Goal: Task Accomplishment & Management: Use online tool/utility

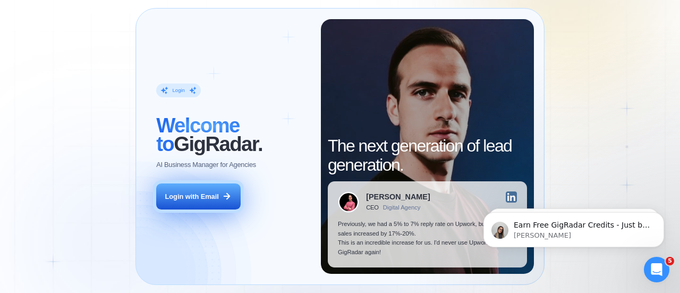
click at [212, 194] on div "Login with Email" at bounding box center [192, 197] width 54 height 10
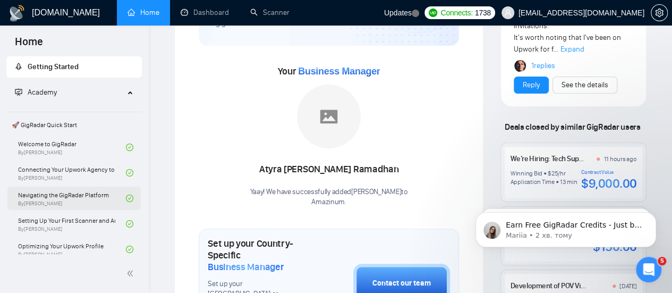
scroll to position [53, 0]
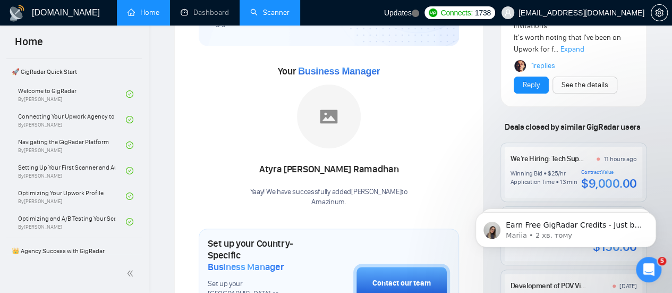
click at [285, 9] on link "Scanner" at bounding box center [269, 12] width 39 height 9
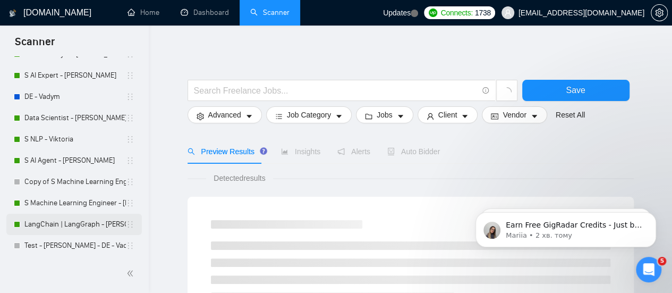
scroll to position [108, 0]
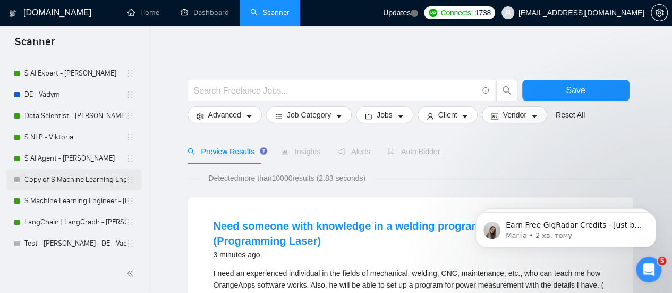
click at [73, 174] on link "Copy of S Machine Learning Engineer - [PERSON_NAME]" at bounding box center [74, 179] width 101 height 21
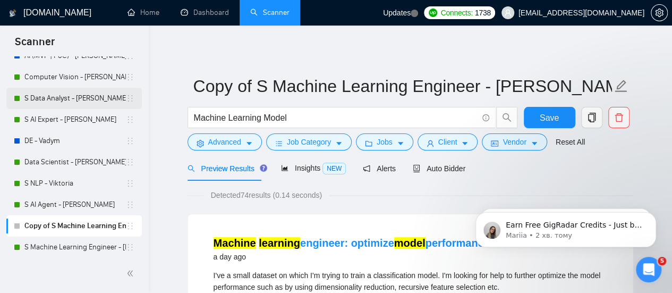
scroll to position [108, 0]
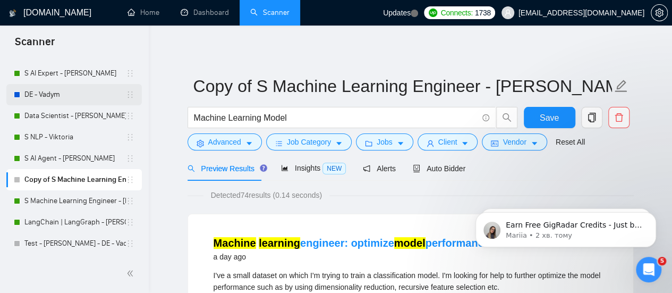
click at [62, 96] on link "DE - Vadym" at bounding box center [74, 94] width 101 height 21
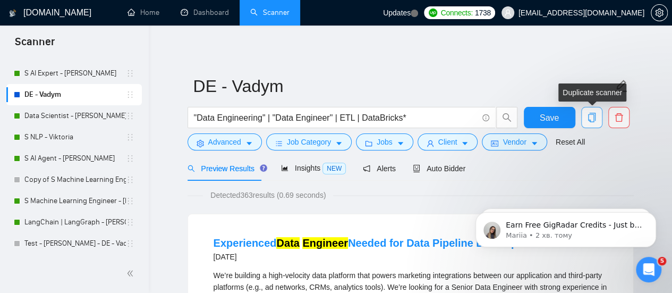
click at [593, 118] on icon "copy" at bounding box center [592, 118] width 10 height 10
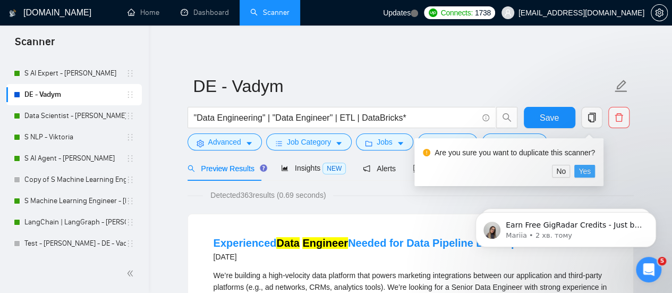
click at [583, 174] on span "Yes" at bounding box center [584, 171] width 12 height 12
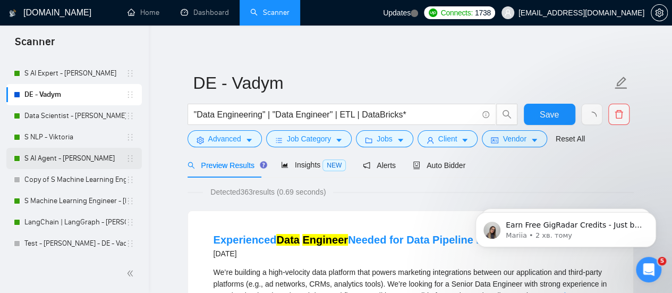
scroll to position [266, 0]
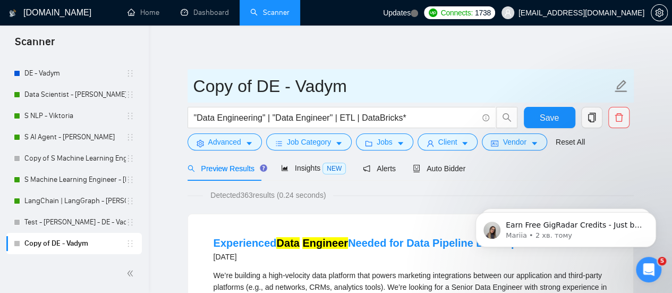
click at [249, 86] on input "Copy of DE - Vadym" at bounding box center [402, 86] width 419 height 27
drag, startPoint x: 253, startPoint y: 87, endPoint x: 183, endPoint y: 101, distance: 70.9
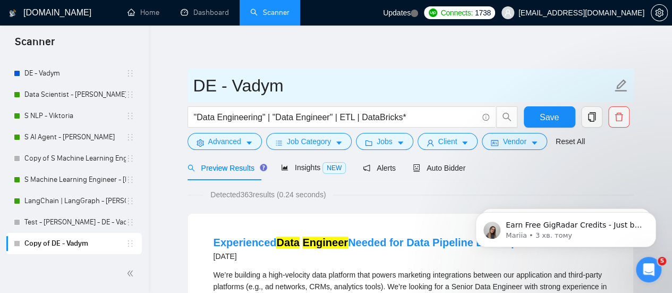
click at [199, 84] on input "DE - Vadym" at bounding box center [402, 85] width 419 height 27
drag, startPoint x: 286, startPoint y: 89, endPoint x: 232, endPoint y: 84, distance: 54.3
click at [232, 84] on input "DE - Vadym" at bounding box center [402, 85] width 419 height 27
type input "[PERSON_NAME]"
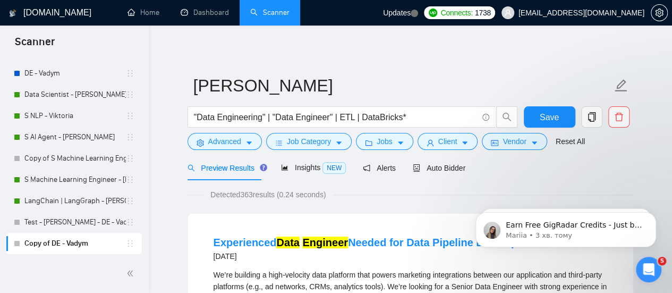
drag, startPoint x: 224, startPoint y: 54, endPoint x: 220, endPoint y: 48, distance: 6.5
click at [294, 118] on input ""Data Engineering" | "Data Engineer" | ETL | DataBricks*" at bounding box center [336, 116] width 284 height 13
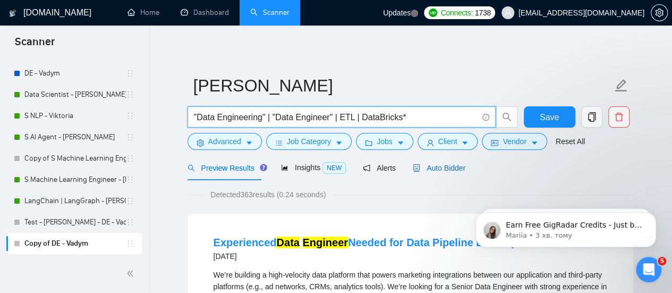
drag, startPoint x: 417, startPoint y: 170, endPoint x: 399, endPoint y: 150, distance: 26.7
click at [417, 169] on span "Auto Bidder" at bounding box center [439, 168] width 53 height 8
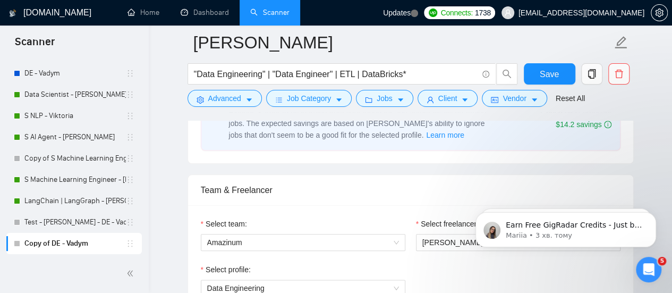
scroll to position [532, 0]
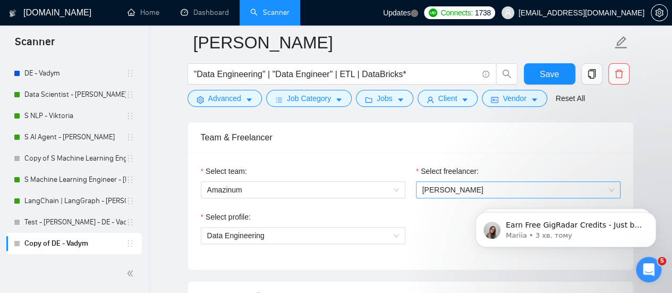
click at [445, 191] on span "[PERSON_NAME]" at bounding box center [452, 189] width 61 height 8
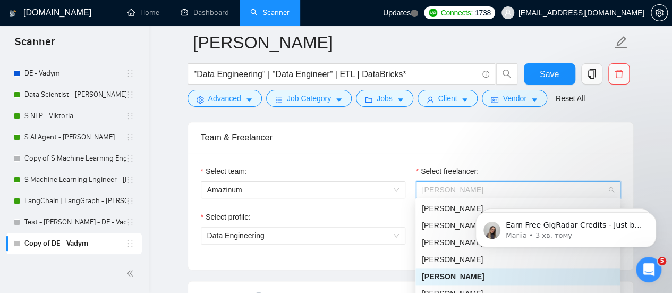
click at [359, 146] on div "Team & Freelancer" at bounding box center [411, 137] width 420 height 30
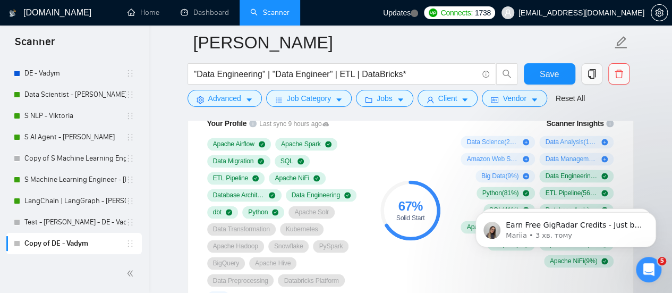
scroll to position [638, 0]
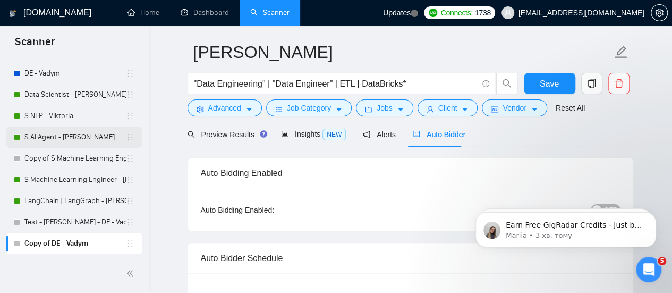
scroll to position [0, 0]
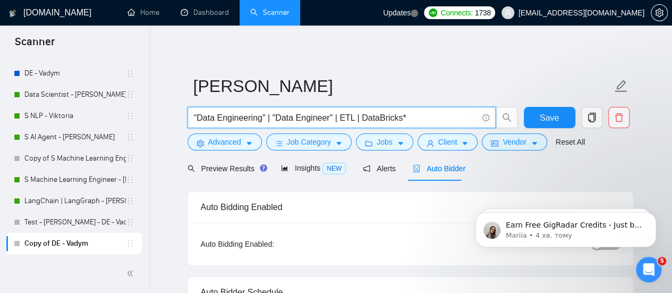
click at [370, 111] on input ""Data Engineering" | "Data Engineer" | ETL | DataBricks*" at bounding box center [336, 117] width 284 height 13
drag, startPoint x: 259, startPoint y: 120, endPoint x: 199, endPoint y: 120, distance: 60.6
click at [199, 120] on input ""Data Engineering" | "Data Engineer" | ETL | DataBricks*" at bounding box center [336, 117] width 284 height 13
paste input "PySpark"
click at [277, 116] on input ""PySpark" | "Data Engineer" | ETL | DataBricks*" at bounding box center [336, 117] width 284 height 13
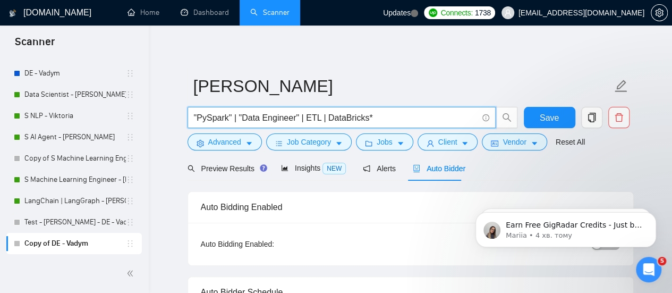
click at [302, 116] on input ""PySpark" | "Data Engineer" | ETL | DataBricks*" at bounding box center [336, 117] width 284 height 13
drag, startPoint x: 302, startPoint y: 116, endPoint x: 314, endPoint y: 117, distance: 12.8
click at [314, 117] on input ""PySpark" | "Data Engineer" | ETL | DataBricks*" at bounding box center [336, 117] width 284 height 13
drag, startPoint x: 389, startPoint y: 110, endPoint x: 368, endPoint y: 116, distance: 22.2
click at [368, 116] on span ""PySpark" | "Data Engineer" | ETL | DataBricks*" at bounding box center [341, 117] width 308 height 21
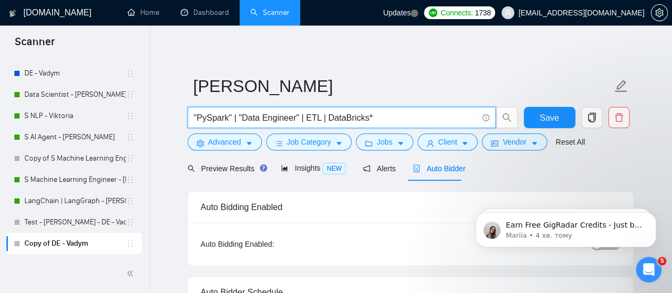
drag, startPoint x: 371, startPoint y: 122, endPoint x: 302, endPoint y: 131, distance: 69.1
click at [302, 131] on div ""PySpark" | "Data Engineer" | ETL | DataBricks*" at bounding box center [352, 120] width 335 height 27
type input ""PySpark" | "Data Engineer""
click at [542, 121] on span "Save" at bounding box center [549, 117] width 19 height 13
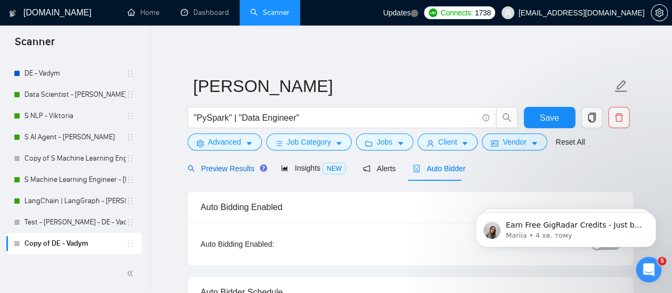
click at [218, 164] on span "Preview Results" at bounding box center [225, 168] width 76 height 8
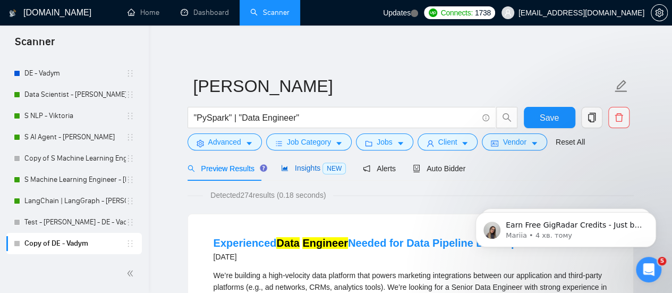
click at [283, 173] on div "Insights NEW" at bounding box center [313, 168] width 65 height 12
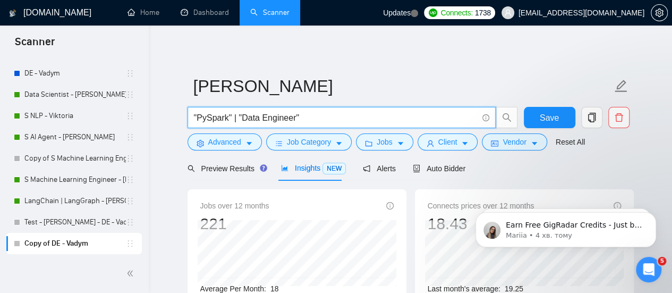
click at [302, 115] on input ""PySpark" | "Data Engineer"" at bounding box center [336, 117] width 284 height 13
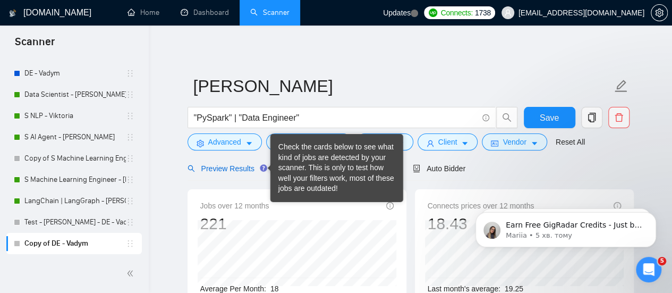
click at [223, 166] on span "Preview Results" at bounding box center [225, 168] width 76 height 8
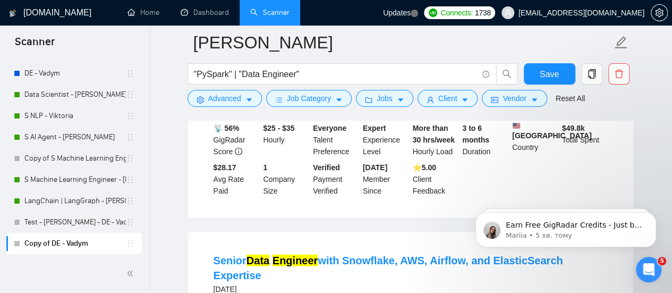
scroll to position [1222, 0]
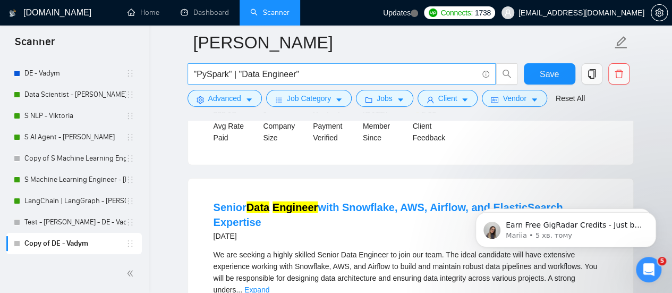
click at [312, 64] on span ""PySpark" | "Data Engineer"" at bounding box center [341, 73] width 308 height 21
click at [310, 73] on input ""PySpark" | "Data Engineer"" at bounding box center [336, 73] width 284 height 13
click at [625, 95] on div "Advanced Job Category Jobs Client Vendor Reset All" at bounding box center [408, 98] width 446 height 17
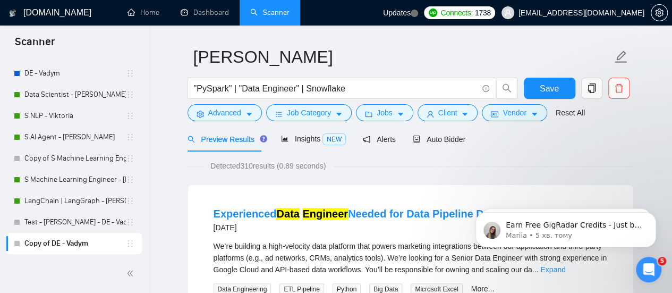
scroll to position [0, 0]
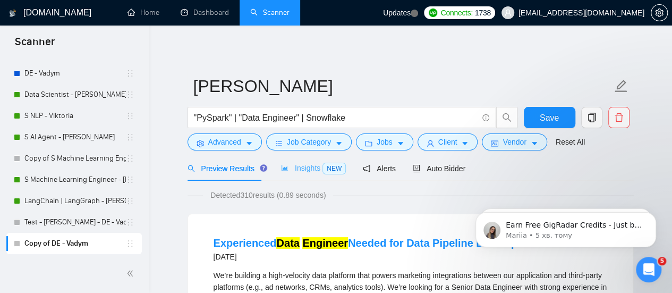
click at [291, 156] on div "Insights NEW" at bounding box center [313, 168] width 65 height 25
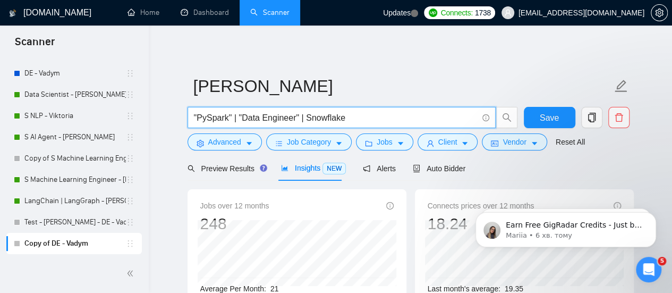
click at [363, 120] on span ""PySpark" | "Data Engineer" | Snowflake" at bounding box center [341, 117] width 308 height 21
paste input "Elasticsearch"
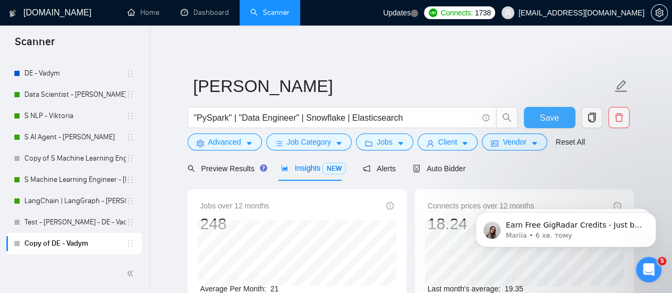
drag, startPoint x: 539, startPoint y: 120, endPoint x: 495, endPoint y: 127, distance: 45.2
click at [540, 120] on button "Save" at bounding box center [550, 117] width 52 height 21
click at [229, 164] on span "Preview Results" at bounding box center [225, 168] width 76 height 8
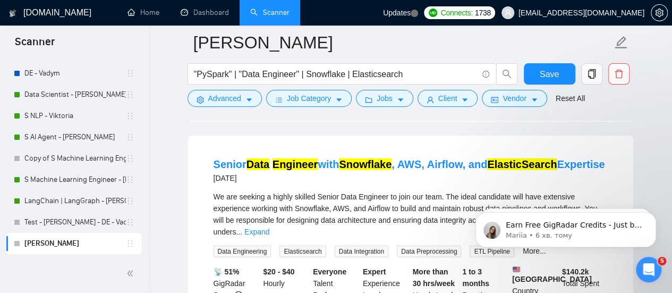
scroll to position [1275, 0]
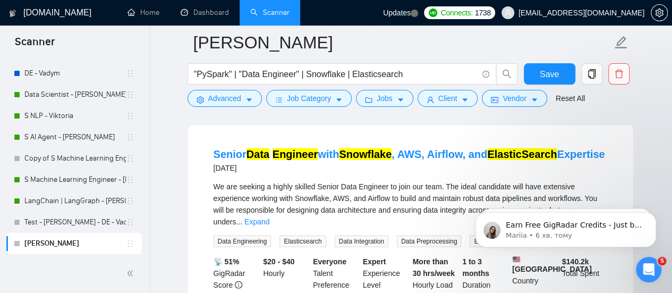
drag, startPoint x: 168, startPoint y: 126, endPoint x: 175, endPoint y: 115, distance: 13.0
click at [168, 126] on main "[PERSON_NAME] "PySpark" | "Data Engineer" | Snowflake | Elasticsearch Save Adva…" at bounding box center [410, 52] width 489 height 2568
click at [269, 217] on link "Expand" at bounding box center [256, 221] width 25 height 8
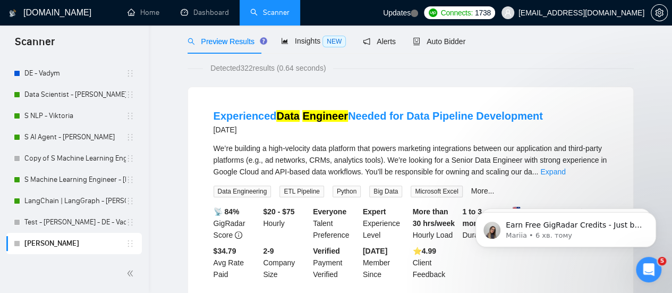
scroll to position [0, 0]
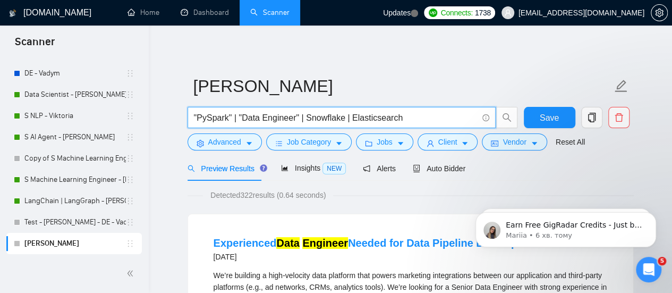
drag, startPoint x: 295, startPoint y: 118, endPoint x: 231, endPoint y: 123, distance: 63.9
click at [231, 123] on input ""PySpark" | "Data Engineer" | Snowflake | Elasticsearch" at bounding box center [336, 117] width 284 height 13
click at [190, 115] on span ""PySpark | Snowflake | Elasticsearch" at bounding box center [341, 117] width 308 height 21
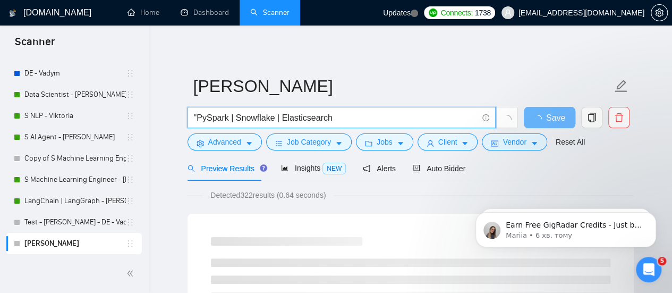
click at [198, 117] on input ""PySpark | Snowflake | Elasticsearch" at bounding box center [336, 117] width 284 height 13
drag, startPoint x: 347, startPoint y: 111, endPoint x: 373, endPoint y: 121, distance: 27.2
click at [346, 109] on span "PySpark | Snowflake | Elasticsearch" at bounding box center [341, 117] width 308 height 21
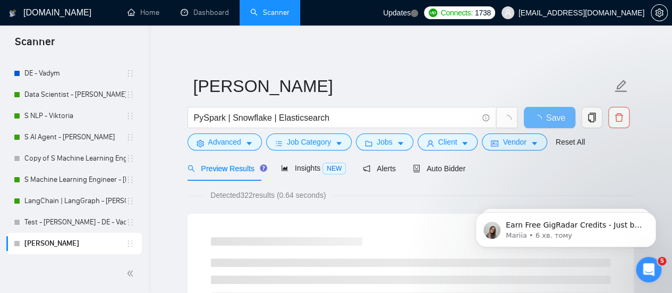
click at [625, 148] on div "Advanced Job Category Jobs Client Vendor Reset All" at bounding box center [408, 141] width 446 height 17
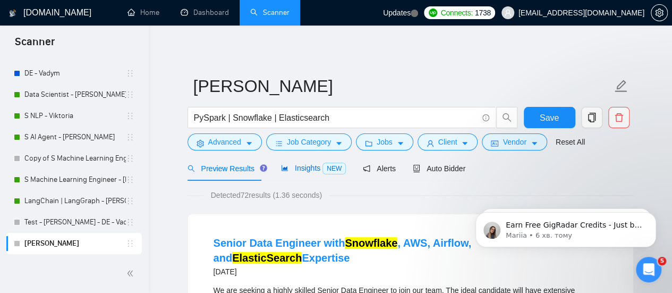
click at [284, 165] on icon "area-chart" at bounding box center [284, 167] width 7 height 7
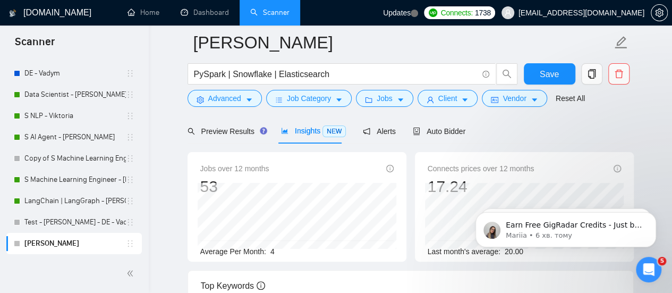
scroll to position [53, 0]
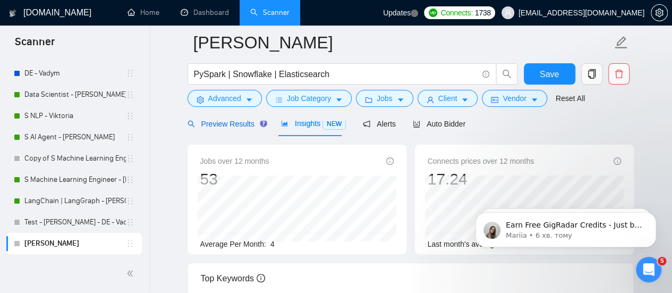
click at [229, 121] on span "Preview Results" at bounding box center [225, 124] width 76 height 8
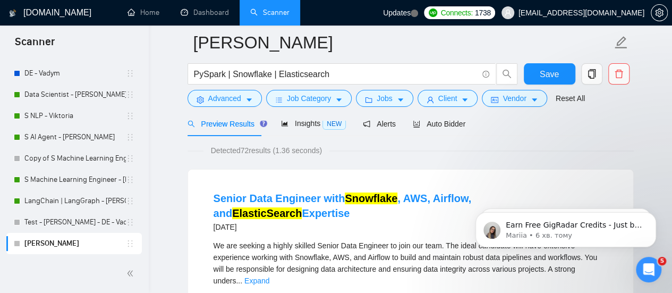
scroll to position [53, 0]
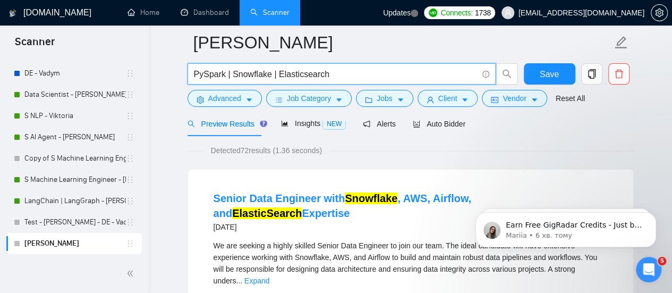
click at [223, 72] on input "PySpark | Snowflake | Elasticsearch" at bounding box center [336, 73] width 284 height 13
paste input "| "Data Engineer""
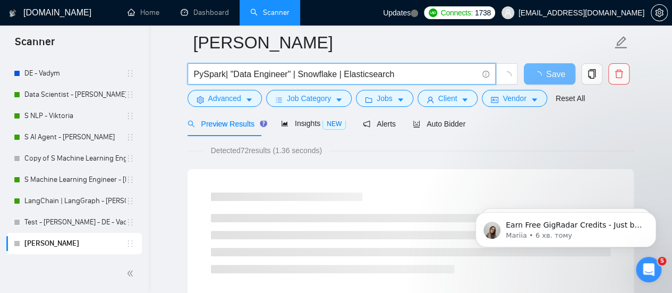
click at [224, 72] on input "PySpark| "Data Engineer" | Snowflake | Elasticsearch" at bounding box center [336, 73] width 284 height 13
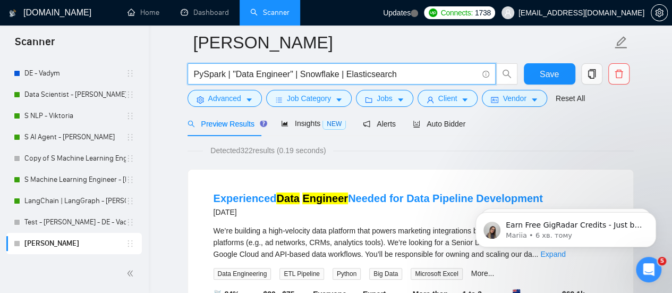
click at [293, 78] on input "PySpark | "Data Engineer" | Snowflake | Elasticsearch" at bounding box center [336, 73] width 284 height 13
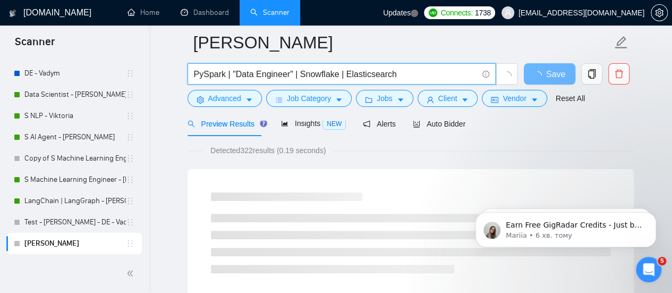
click at [289, 76] on input "PySpark | "Data Engineer" | Snowflake | Elasticsearch" at bounding box center [336, 73] width 284 height 13
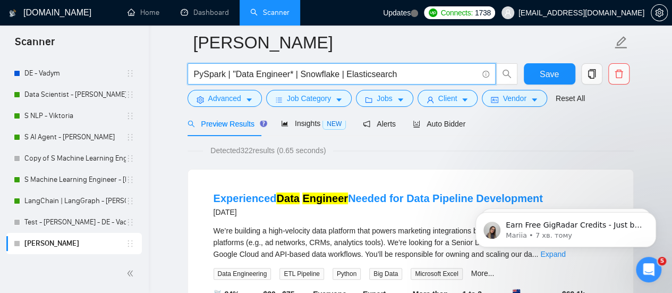
click at [234, 71] on input "PySpark | "Data Engineer* | Snowflake | Elasticsearch" at bounding box center [336, 73] width 284 height 13
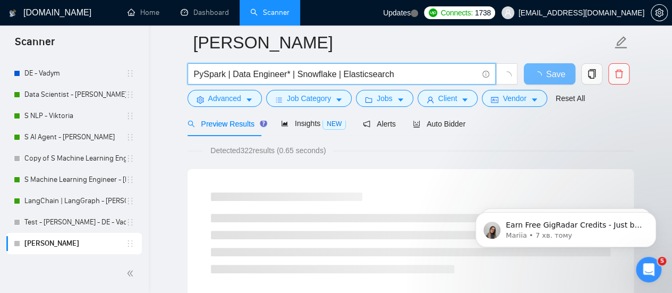
type input "PySpark | Data Engineer* | Snowflake | Elasticsearch"
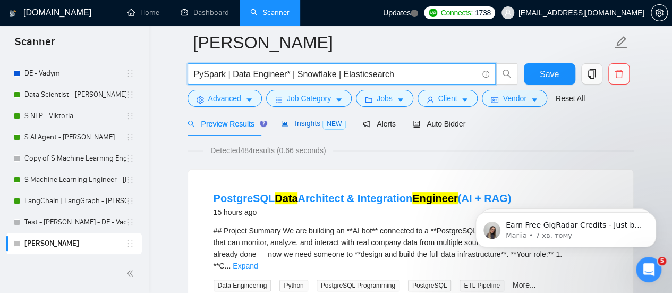
click at [293, 124] on span "Insights NEW" at bounding box center [313, 123] width 65 height 8
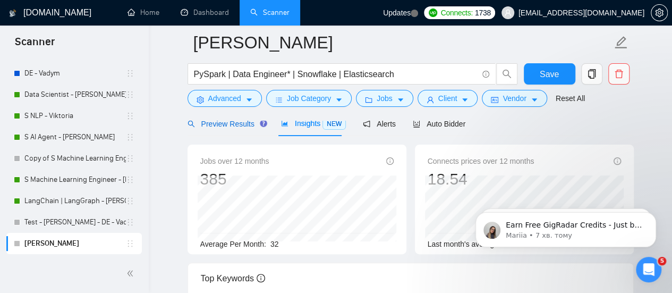
click at [248, 128] on span "Preview Results" at bounding box center [225, 124] width 76 height 8
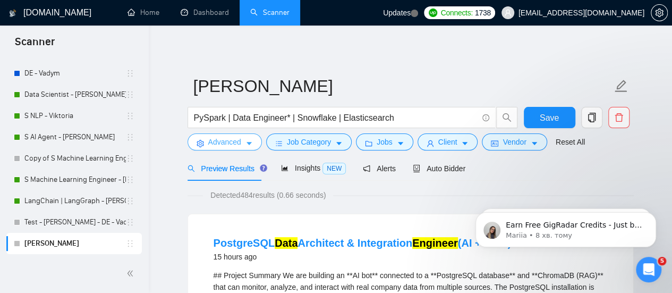
click at [245, 141] on icon "caret-down" at bounding box center [248, 143] width 7 height 7
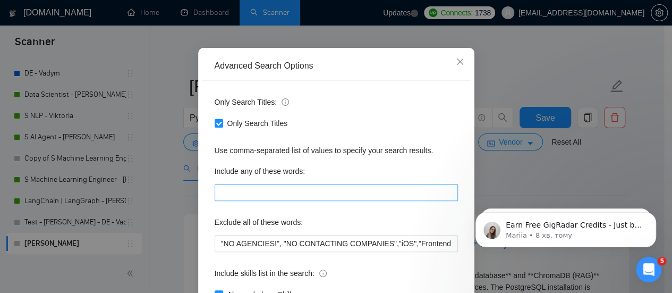
scroll to position [106, 0]
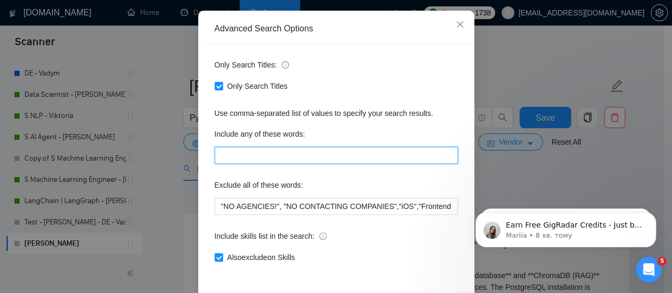
click at [273, 152] on input "text" at bounding box center [336, 155] width 243 height 17
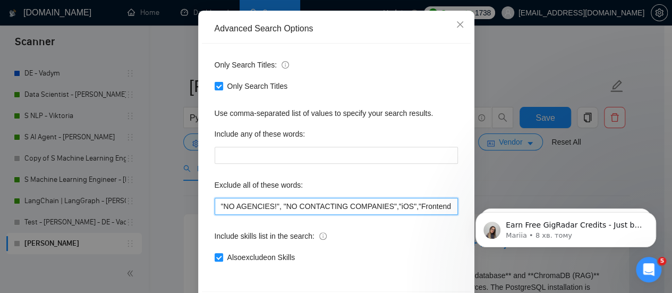
click at [218, 207] on input ""NO AGENCIES!", "NO CONTACTING COMPANIES","iOS","Frontend Developer", React*, T…" at bounding box center [336, 206] width 243 height 17
paste input "Prompt engineering"
click at [217, 207] on input "Prompt engineering", "NO AGENCIES!", "NO CONTACTING COMPANIES","iOS","Frontend …" at bounding box center [336, 206] width 243 height 17
click at [221, 208] on input "Prompt engineering", "NO AGENCIES!", "NO CONTACTING COMPANIES","iOS","Frontend …" at bounding box center [336, 206] width 243 height 17
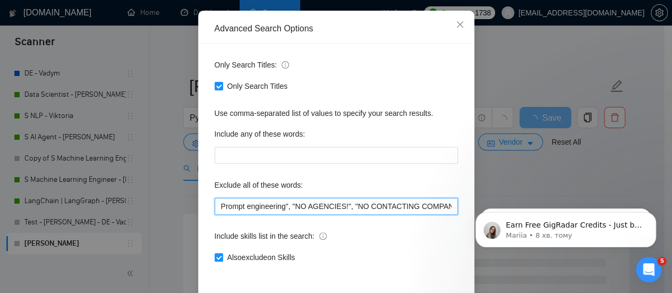
click at [218, 204] on input "Prompt engineering", "NO AGENCIES!", "NO CONTACTING COMPANIES","iOS","Frontend …" at bounding box center [336, 206] width 243 height 17
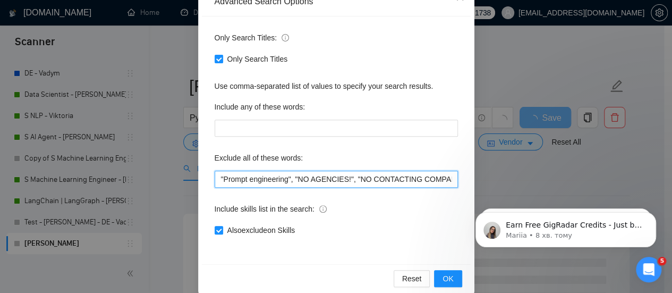
scroll to position [149, 0]
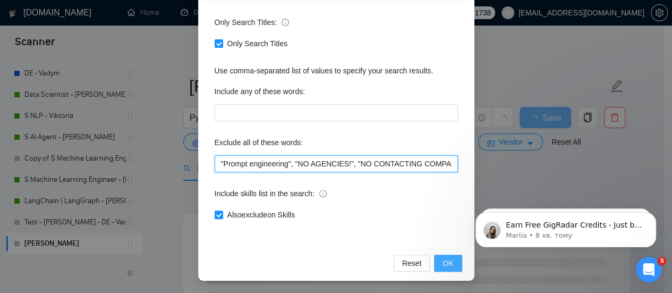
type input ""Prompt engineering", "NO AGENCIES!", "NO CONTACTING COMPANIES","iOS","Frontend…"
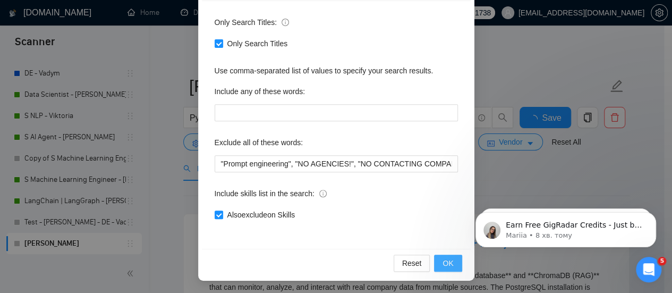
click at [449, 260] on button "OK" at bounding box center [448, 262] width 28 height 17
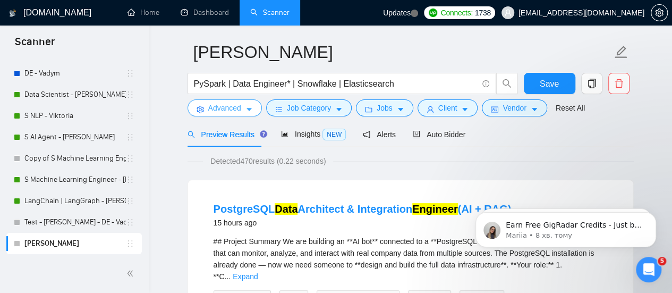
scroll to position [0, 0]
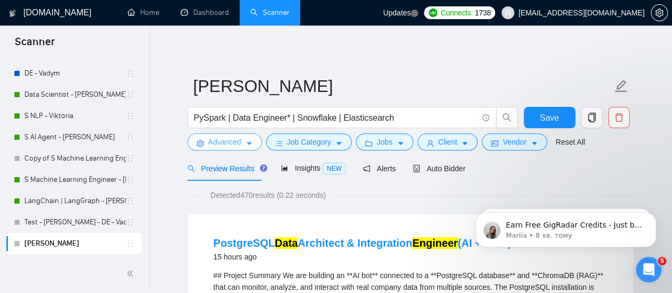
click at [253, 143] on button "Advanced" at bounding box center [224, 141] width 74 height 17
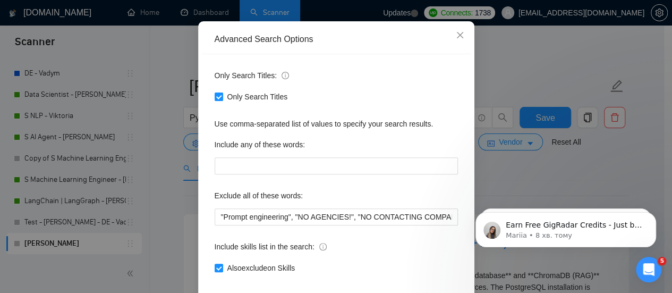
scroll to position [53, 0]
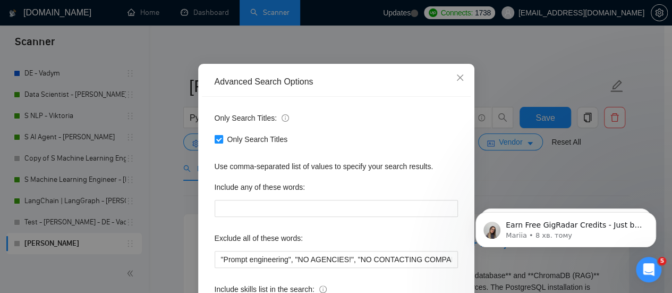
click at [229, 133] on span "Only Search Titles" at bounding box center [257, 139] width 69 height 12
click at [222, 135] on input "Only Search Titles" at bounding box center [218, 138] width 7 height 7
checkbox input "false"
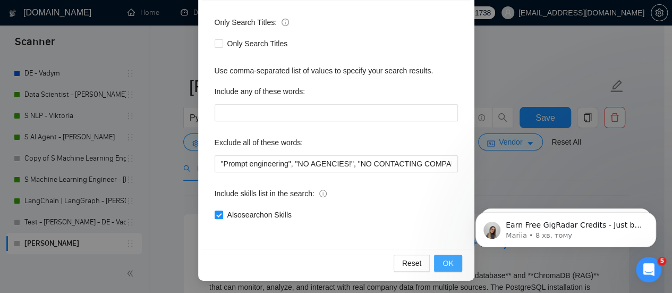
click at [438, 263] on button "OK" at bounding box center [448, 262] width 28 height 17
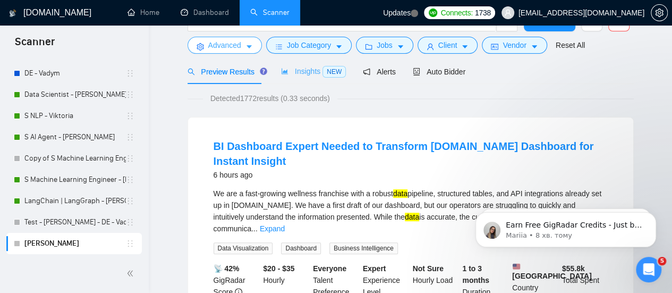
scroll to position [0, 0]
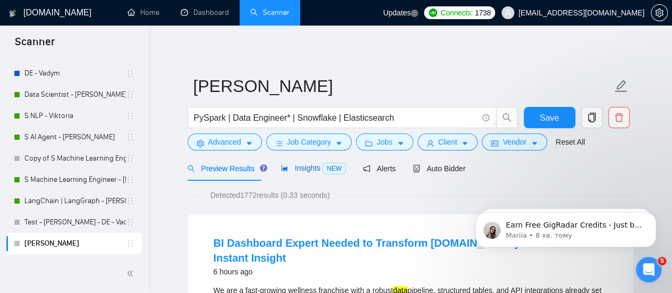
click at [296, 169] on span "Insights NEW" at bounding box center [313, 168] width 65 height 8
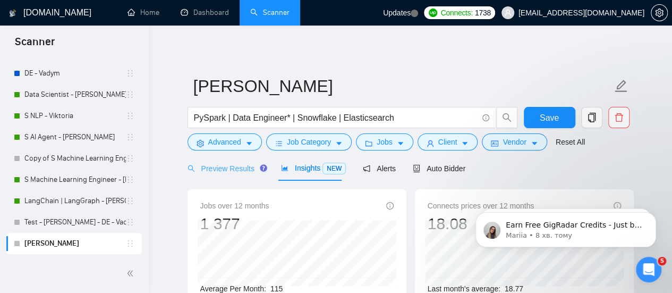
click at [225, 176] on div "Preview Results" at bounding box center [225, 168] width 76 height 25
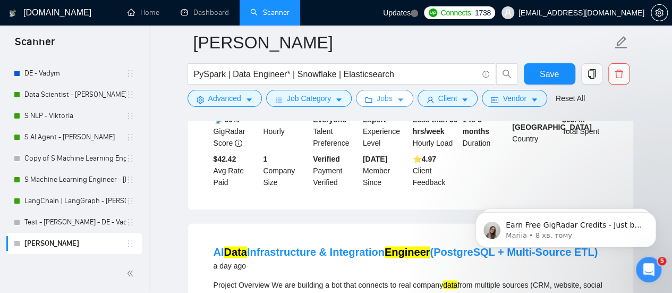
scroll to position [637, 0]
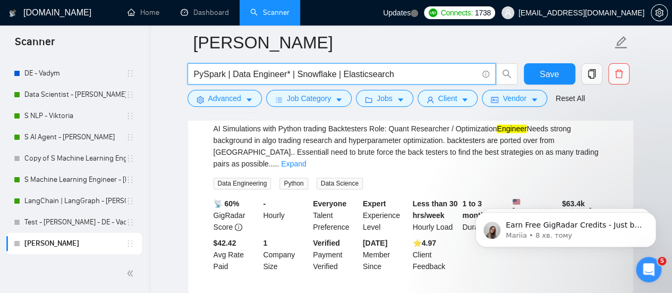
click at [405, 79] on input "PySpark | Data Engineer* | Snowflake | Elasticsearch" at bounding box center [336, 73] width 284 height 13
click at [552, 70] on span "Save" at bounding box center [549, 73] width 19 height 13
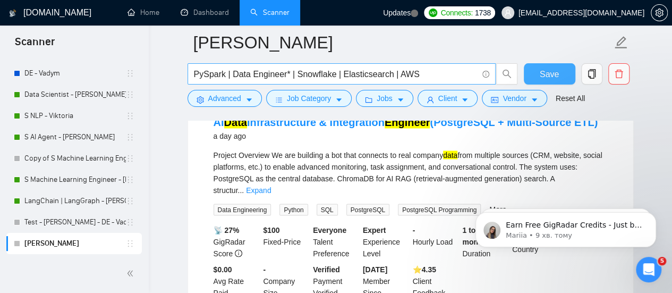
scroll to position [744, 0]
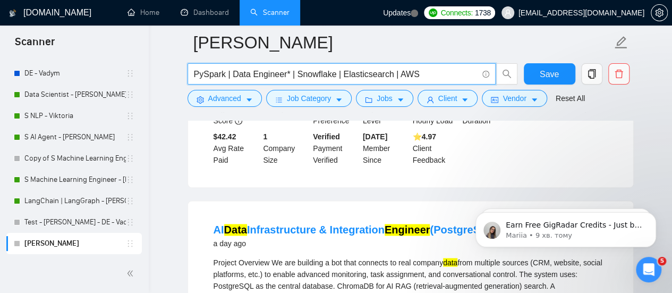
click at [229, 73] on input "PySpark | Data Engineer* | Snowflake | Elasticsearch | AWS" at bounding box center [336, 73] width 284 height 13
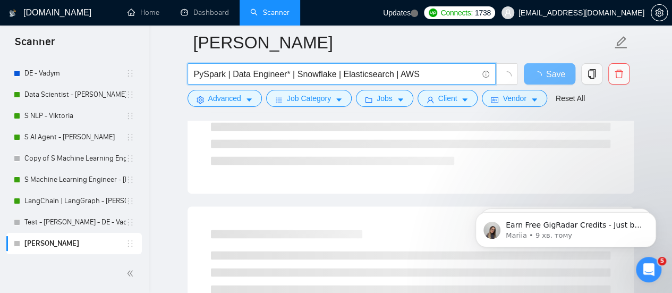
click at [232, 75] on input "PySpark | Data Engineer* | Snowflake | Elasticsearch | AWS" at bounding box center [336, 73] width 284 height 13
click at [289, 71] on input "PySpark | (Data Engineer* | Snowflake | Elasticsearch | AWS" at bounding box center [336, 73] width 284 height 13
click at [288, 71] on input "PySpark | (Data Engineer* | Snowflake | Elasticsearch | AWS" at bounding box center [336, 73] width 284 height 13
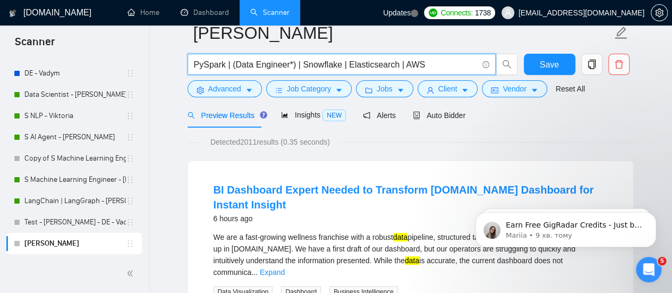
scroll to position [0, 0]
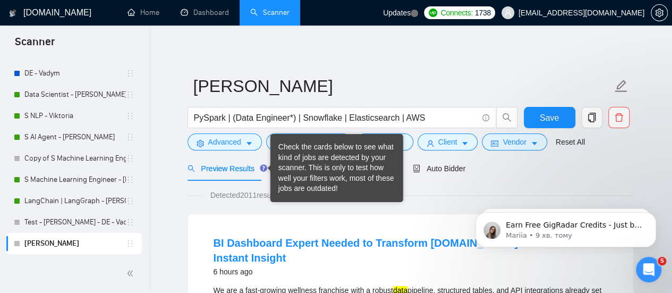
click at [291, 163] on div "Check the cards below to see what kind of jobs are detected by your scanner. Th…" at bounding box center [336, 168] width 117 height 52
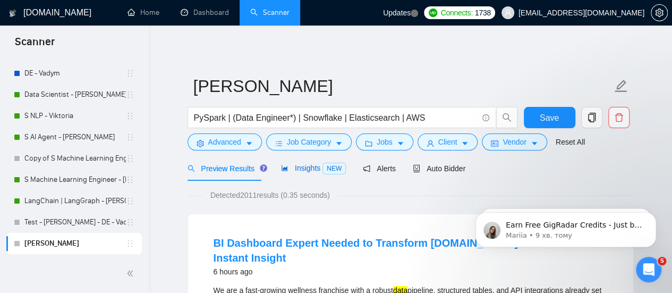
click at [297, 164] on span "Insights NEW" at bounding box center [313, 168] width 65 height 8
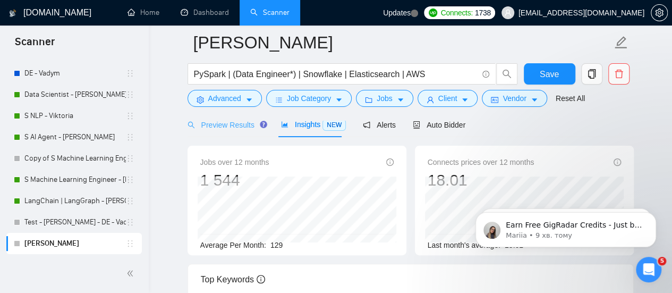
scroll to position [53, 0]
click at [231, 117] on div at bounding box center [410, 116] width 446 height 8
click at [231, 123] on span "Preview Results" at bounding box center [225, 124] width 76 height 8
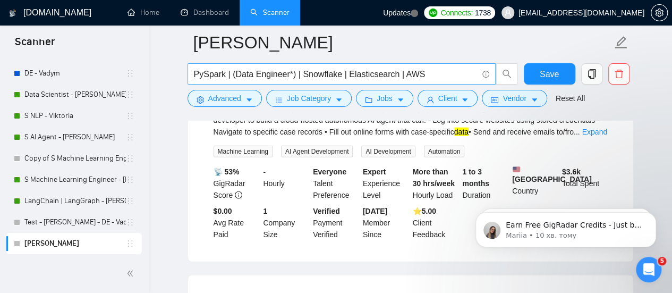
scroll to position [1169, 0]
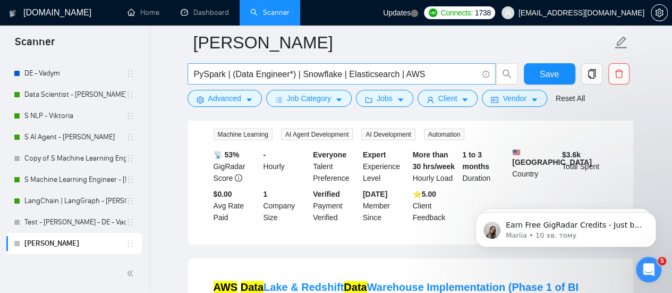
click at [289, 78] on input "PySpark | (Data Engineer*) | Snowflake | Elasticsearch | AWS" at bounding box center [336, 73] width 284 height 13
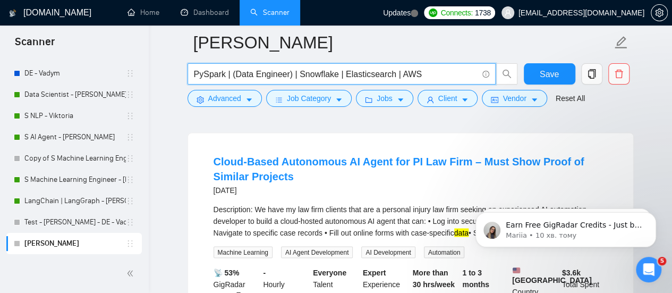
scroll to position [850, 0]
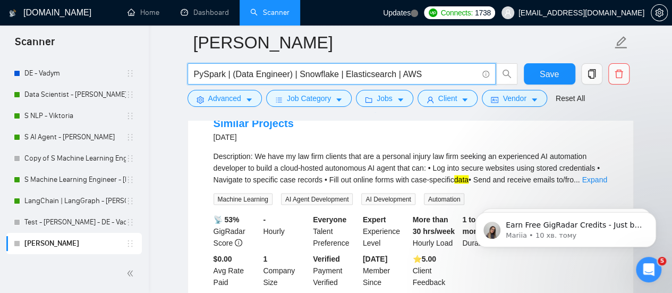
click at [190, 193] on div "Cloud-Based Autonomous AI Agent for PI Law Firm – Must Show Proof of Similar Pr…" at bounding box center [410, 194] width 445 height 229
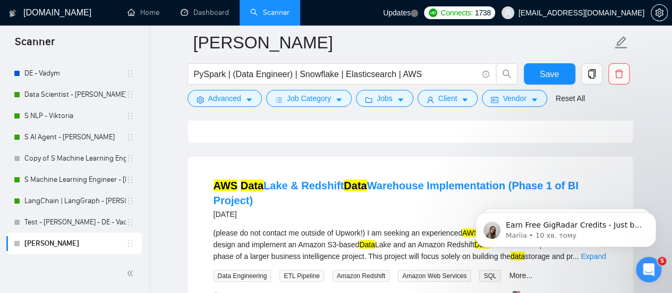
scroll to position [1009, 0]
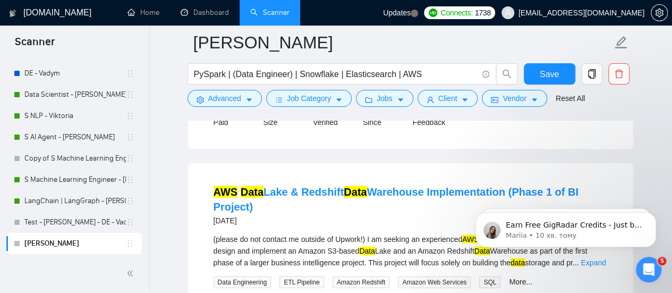
drag, startPoint x: 364, startPoint y: 184, endPoint x: 420, endPoint y: 198, distance: 57.1
click at [420, 198] on li "AWS Data Lake & Redshift Data Warehouse Implementation (Phase 1 of BI Project) …" at bounding box center [411, 277] width 420 height 203
copy link "Warehouse"
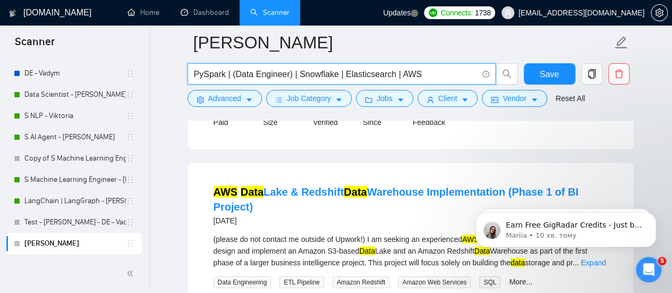
click at [419, 77] on input "PySpark | (Data Engineer) | Snowflake | Elasticsearch | AWS" at bounding box center [336, 73] width 284 height 13
paste input "Warehouse"
click at [419, 80] on input "PySpark | (Data Engineer) | Snowflake | Elasticsearch | AWS | Warehouse" at bounding box center [336, 73] width 284 height 13
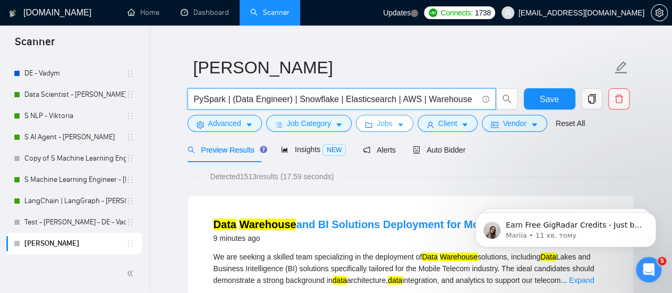
scroll to position [0, 0]
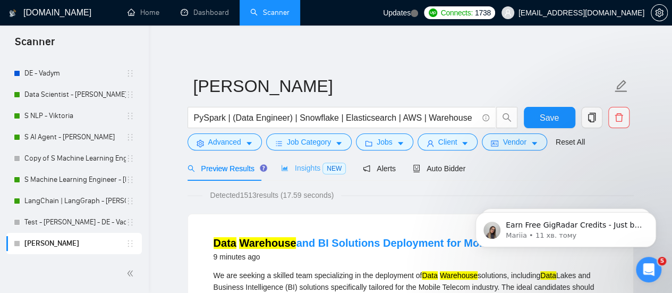
click at [312, 159] on div "Insights NEW" at bounding box center [313, 168] width 65 height 25
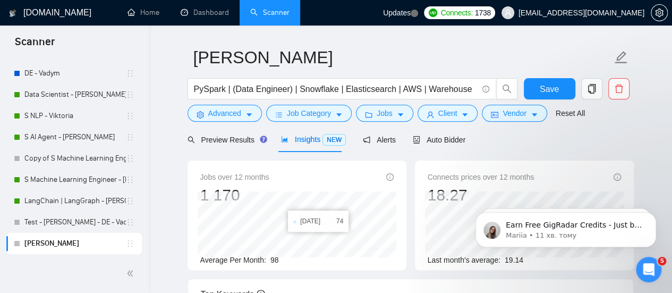
scroll to position [53, 0]
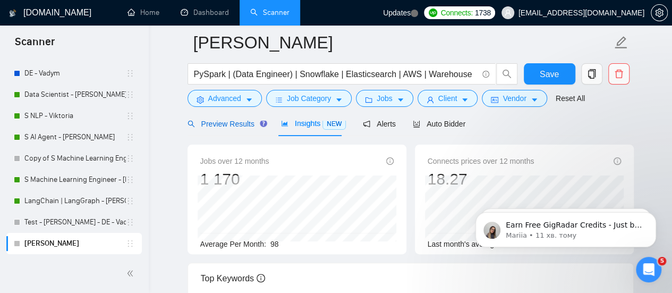
click at [231, 125] on span "Preview Results" at bounding box center [225, 124] width 76 height 8
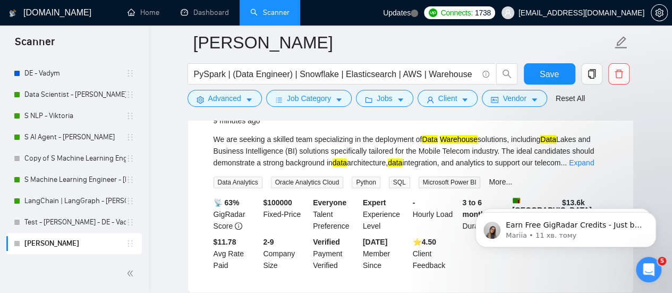
scroll to position [159, 0]
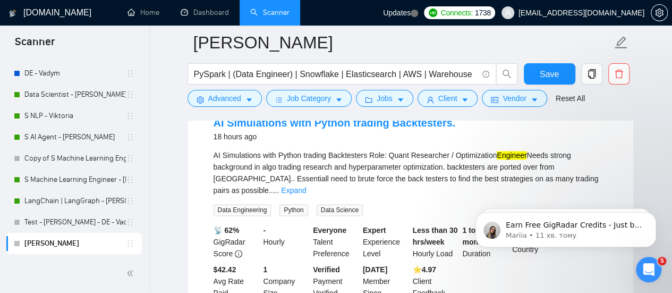
scroll to position [690, 0]
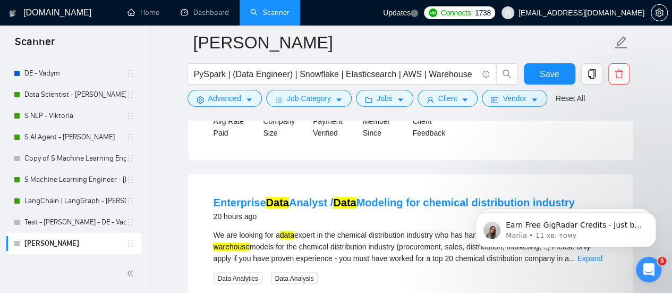
scroll to position [850, 0]
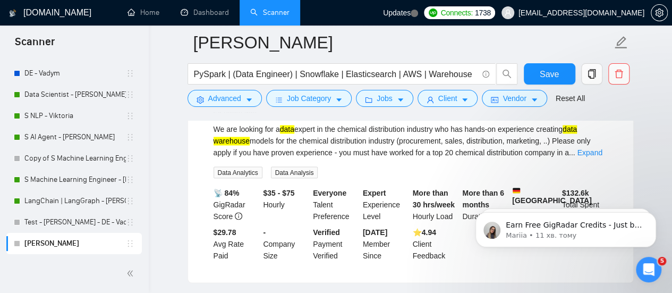
drag, startPoint x: 170, startPoint y: 168, endPoint x: 180, endPoint y: 162, distance: 11.2
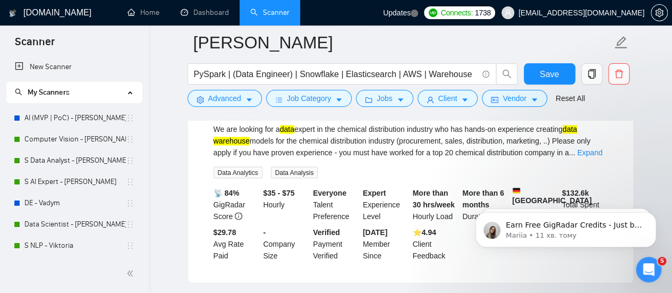
scroll to position [130, 0]
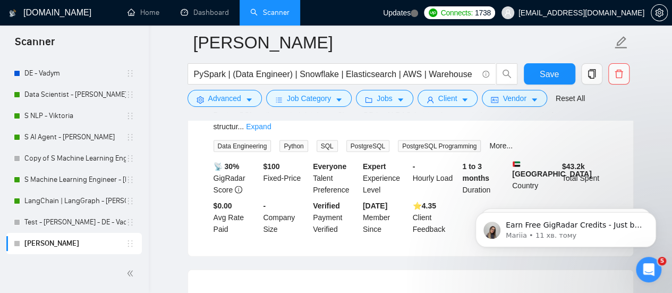
scroll to position [1009, 0]
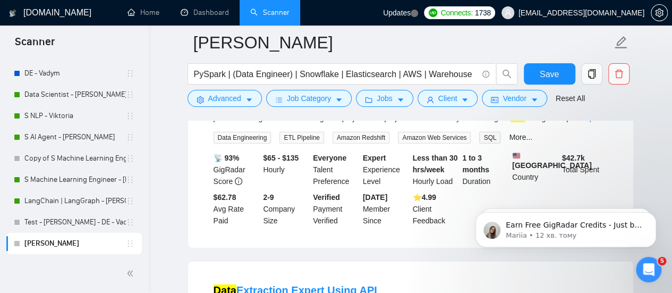
scroll to position [1593, 0]
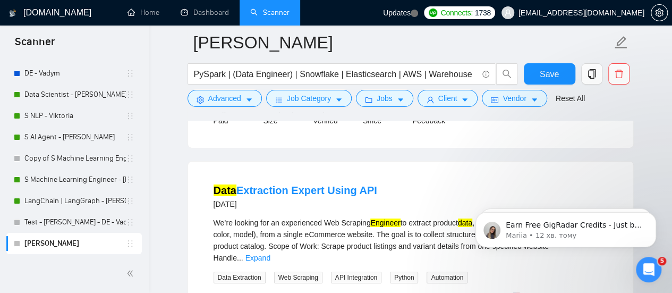
scroll to position [1700, 0]
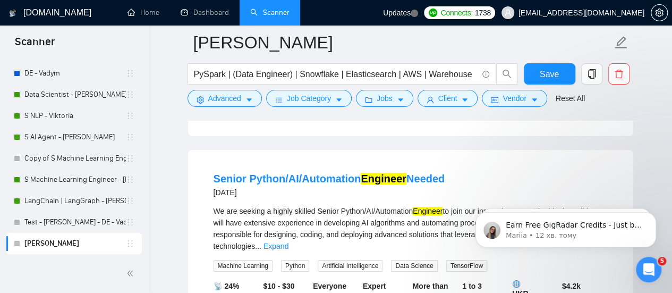
scroll to position [1965, 0]
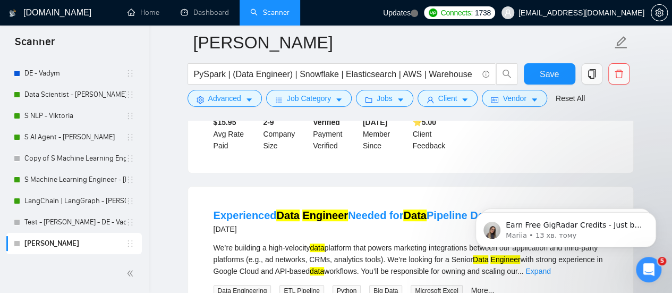
scroll to position [2178, 0]
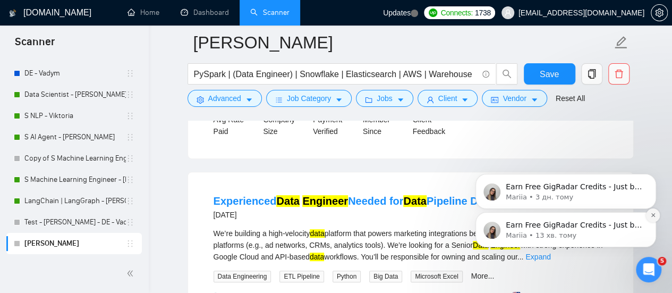
click at [654, 215] on icon "Dismiss notification" at bounding box center [653, 215] width 6 height 6
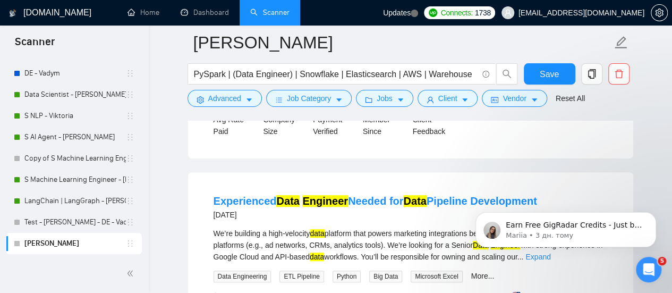
click at [654, 215] on icon "Dismiss notification" at bounding box center [653, 215] width 5 height 5
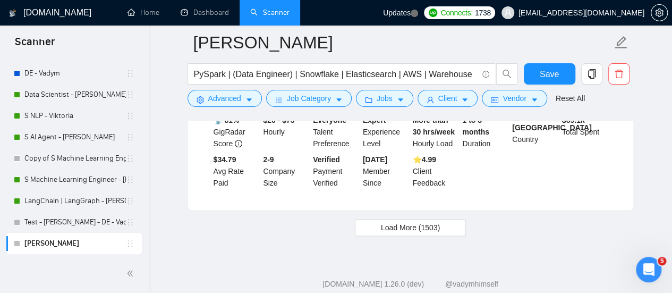
scroll to position [2371, 0]
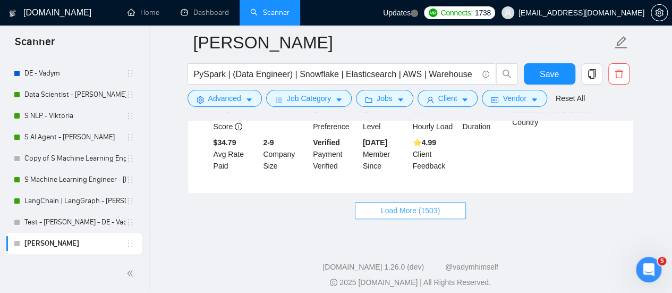
click at [445, 203] on button "Load More (1503)" at bounding box center [410, 210] width 111 height 17
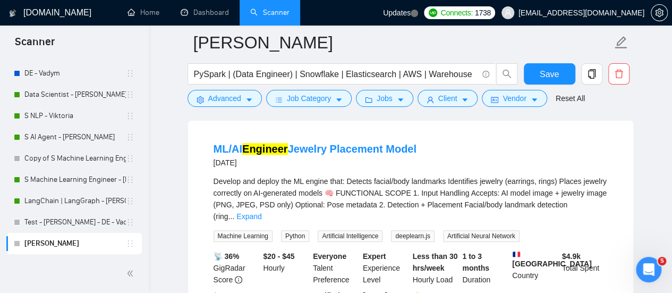
scroll to position [2424, 0]
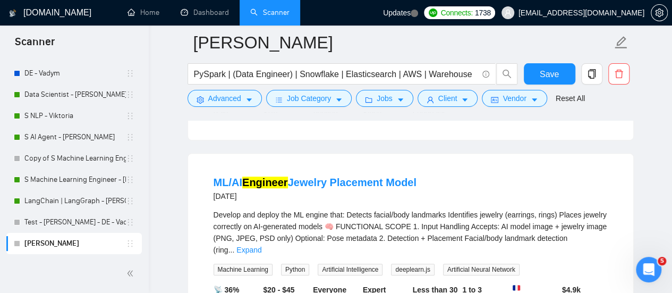
click at [173, 166] on main "[PERSON_NAME] PySpark | (Data Engineer) | Snowflake | Elasticsearch | AWS | War…" at bounding box center [410, 79] width 489 height 4923
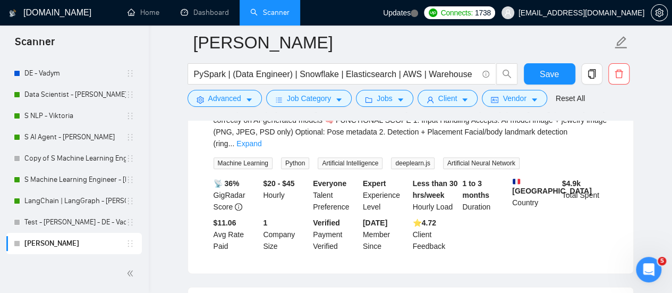
scroll to position [2690, 0]
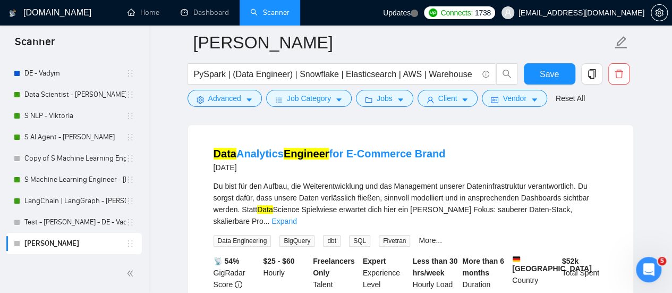
scroll to position [4336, 0]
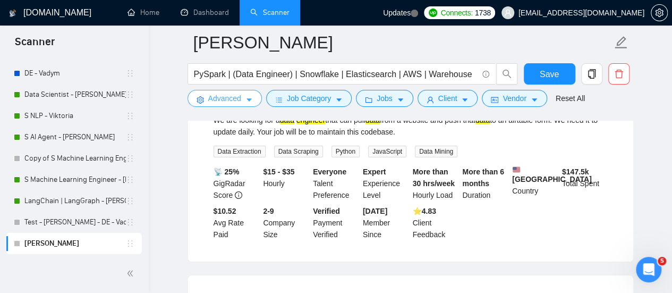
scroll to position [3911, 0]
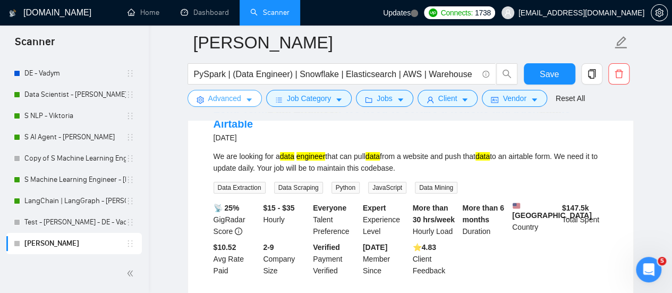
click at [234, 101] on span "Advanced" at bounding box center [224, 98] width 33 height 12
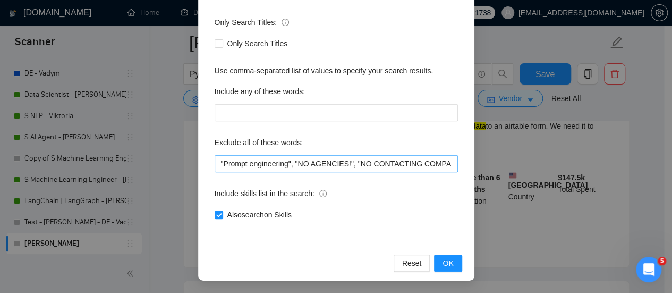
scroll to position [3965, 0]
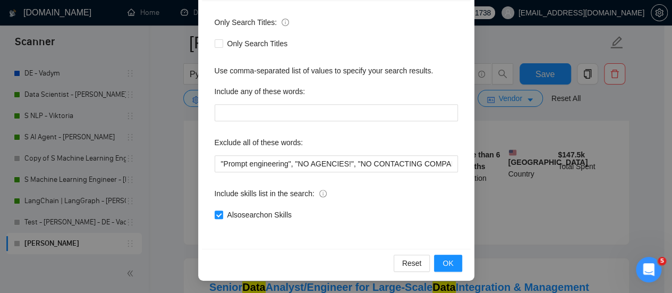
click at [494, 132] on div "Advanced Search Options Only Search Titles: Only Search Titles Use comma-separa…" at bounding box center [336, 146] width 672 height 293
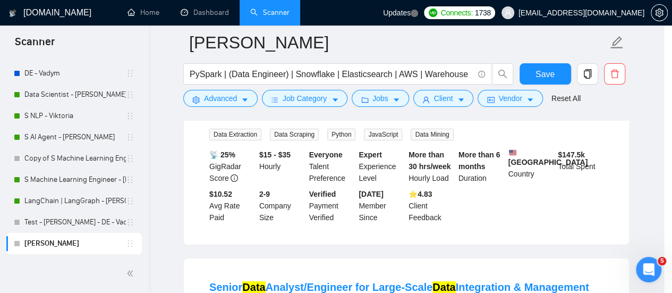
scroll to position [96, 0]
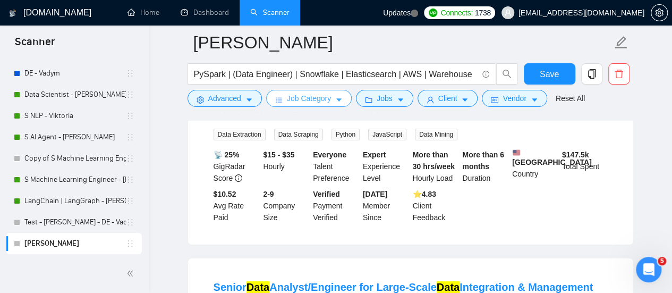
click at [312, 91] on button "Job Category" at bounding box center [309, 98] width 86 height 17
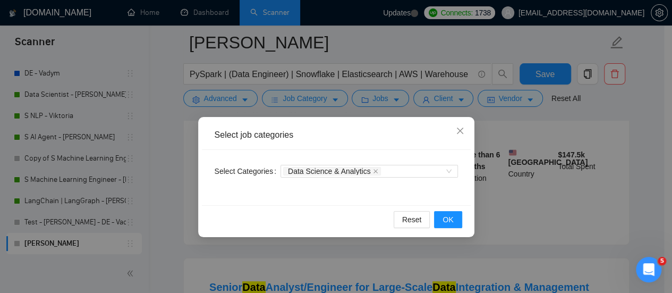
drag, startPoint x: 539, startPoint y: 147, endPoint x: 528, endPoint y: 139, distance: 14.0
click at [539, 146] on div "Select job categories Select Categories Data Science & Analytics Reset OK" at bounding box center [336, 146] width 672 height 293
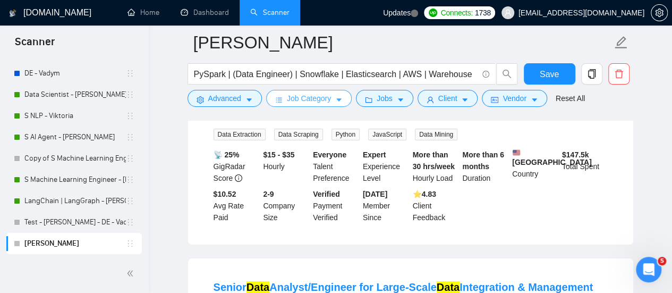
click at [327, 101] on span "Job Category" at bounding box center [309, 98] width 44 height 12
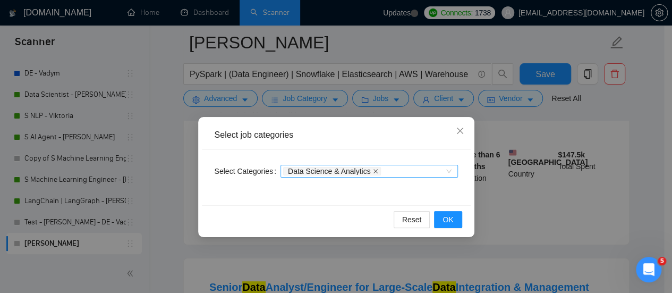
click at [373, 169] on icon "close" at bounding box center [375, 171] width 4 height 4
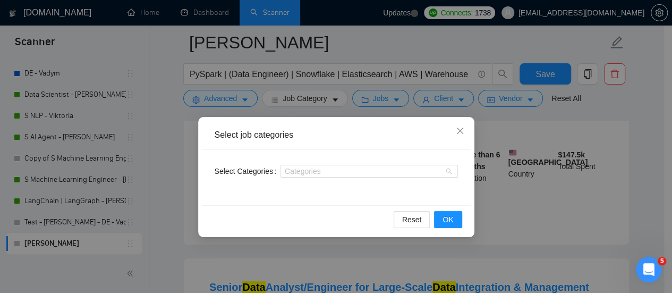
click at [346, 175] on div "Categories" at bounding box center [368, 171] width 177 height 13
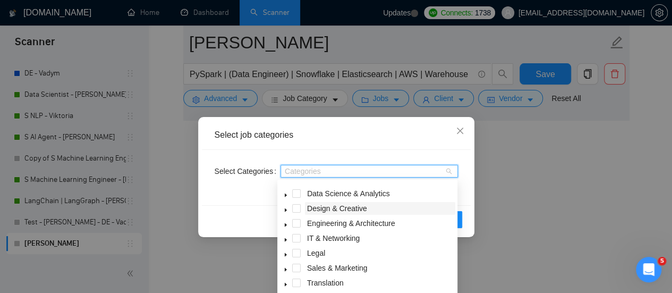
scroll to position [42, 0]
click at [320, 221] on span "Engineering & Architecture" at bounding box center [351, 222] width 88 height 8
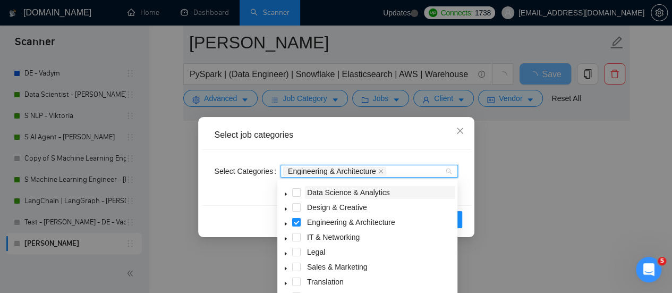
click at [317, 192] on span "Data Science & Analytics" at bounding box center [348, 192] width 83 height 8
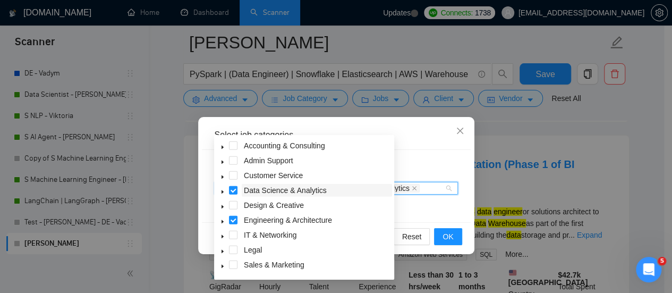
scroll to position [1479, 0]
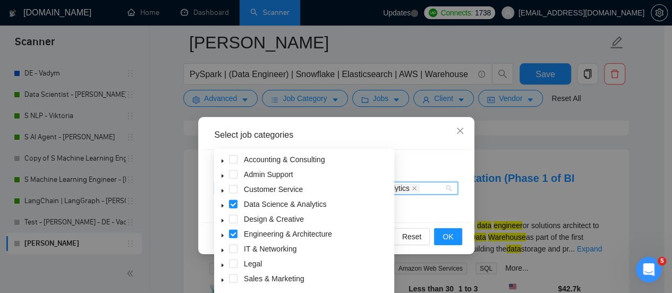
click at [423, 150] on div "Select Categories Engineering & Architecture Data Science & Analytics" at bounding box center [336, 186] width 269 height 72
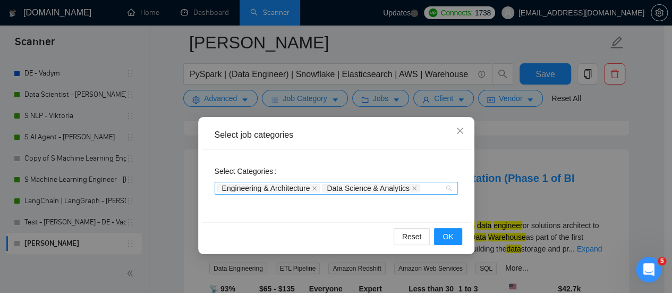
click at [299, 185] on span "Engineering & Architecture" at bounding box center [266, 187] width 88 height 7
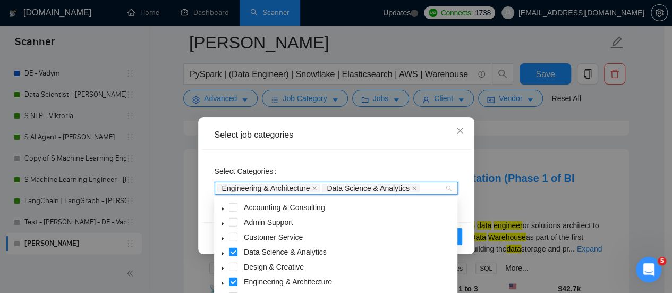
click at [221, 252] on icon "caret-down" at bounding box center [222, 253] width 2 height 4
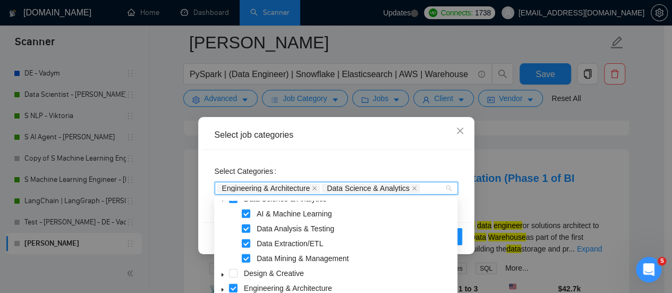
scroll to position [0, 0]
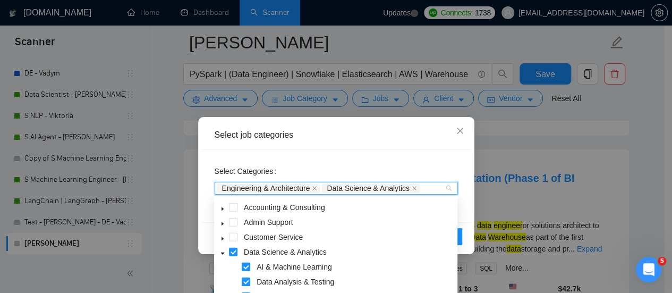
click at [222, 250] on span at bounding box center [222, 251] width 13 height 13
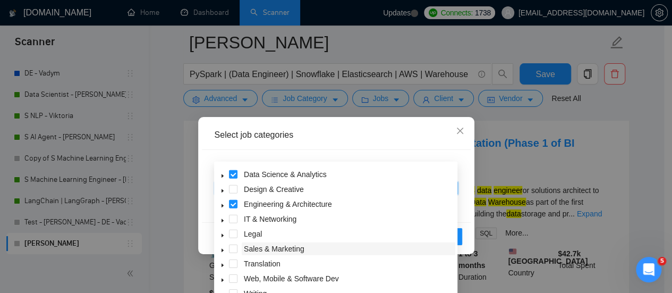
scroll to position [1532, 0]
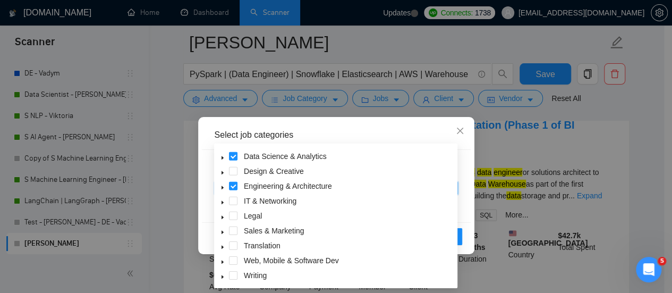
click at [223, 185] on icon "caret-down" at bounding box center [222, 187] width 5 height 5
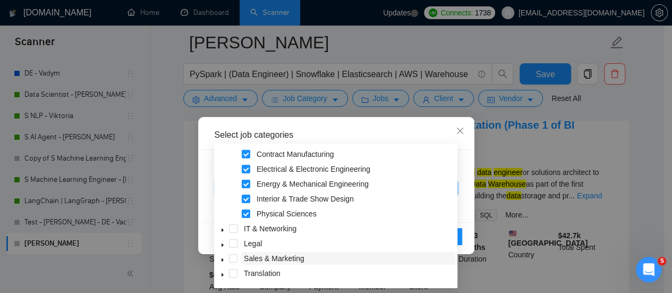
scroll to position [176, 0]
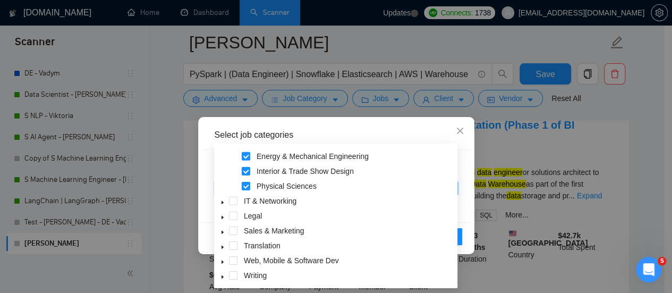
click at [367, 138] on div "Select job categories" at bounding box center [336, 135] width 243 height 12
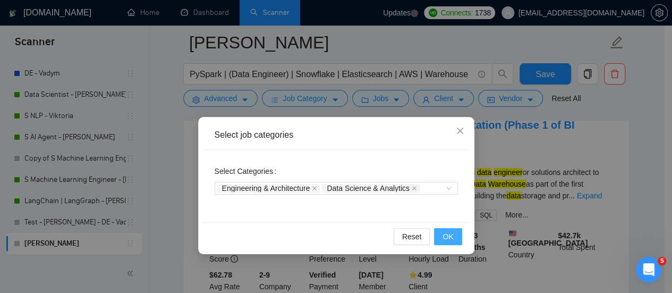
click at [454, 233] on button "OK" at bounding box center [448, 236] width 28 height 17
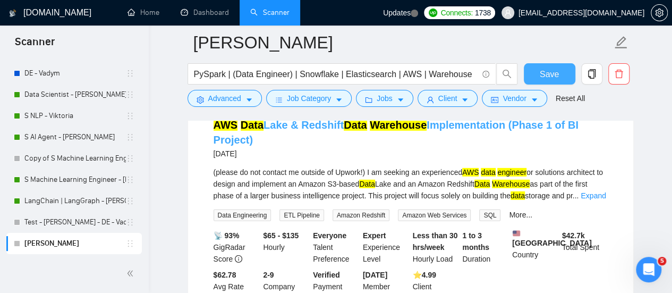
drag, startPoint x: 547, startPoint y: 80, endPoint x: 349, endPoint y: 126, distance: 202.5
click at [547, 79] on span "Save" at bounding box center [549, 73] width 19 height 13
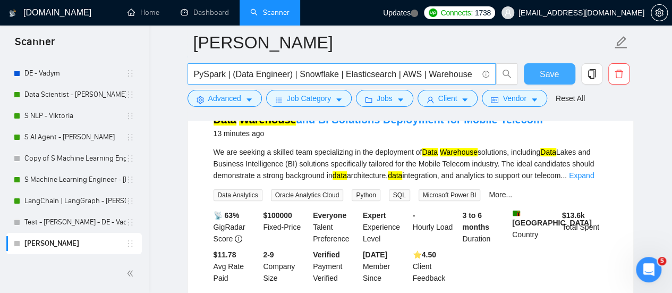
scroll to position [106, 0]
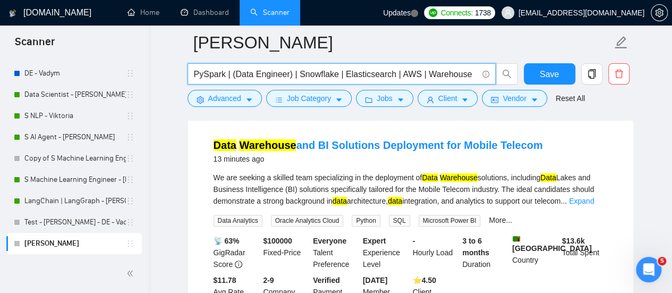
click at [470, 71] on input "PySpark | (Data Engineer) | Snowflake | Elasticsearch | AWS | Warehouse" at bounding box center [336, 73] width 284 height 13
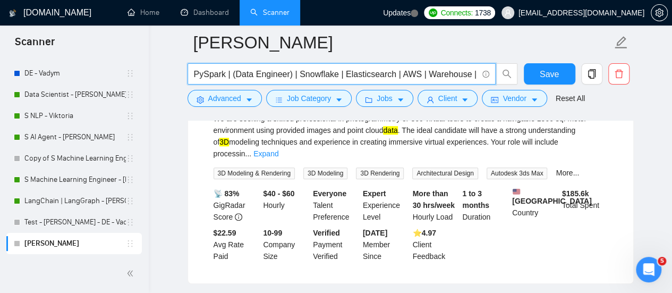
scroll to position [478, 0]
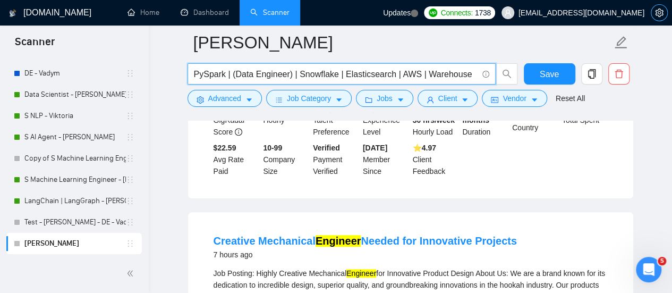
type input "PySpark | (Data Engineer) | Snowflake | Elasticsearch | AWS | Warehouse"
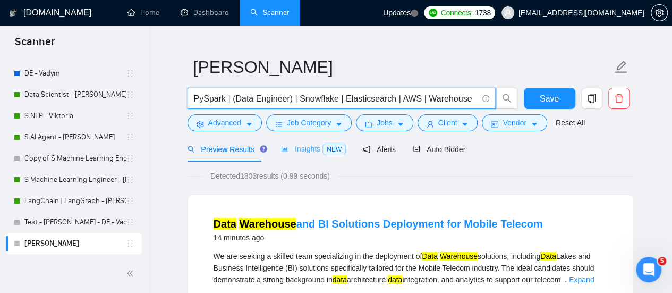
scroll to position [0, 0]
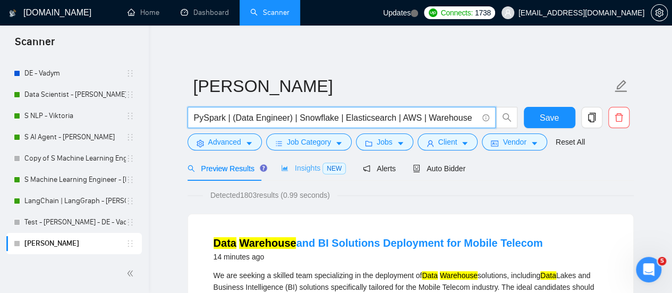
click at [315, 158] on div "Insights NEW" at bounding box center [313, 168] width 65 height 25
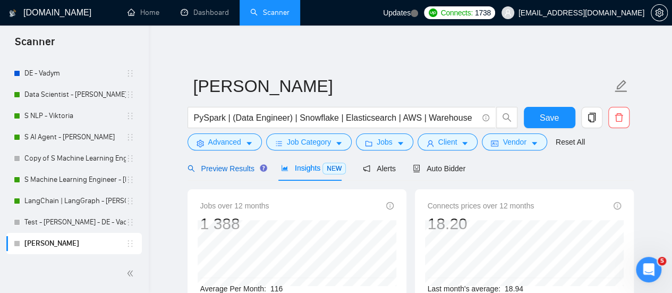
click at [231, 167] on span "Preview Results" at bounding box center [225, 168] width 76 height 8
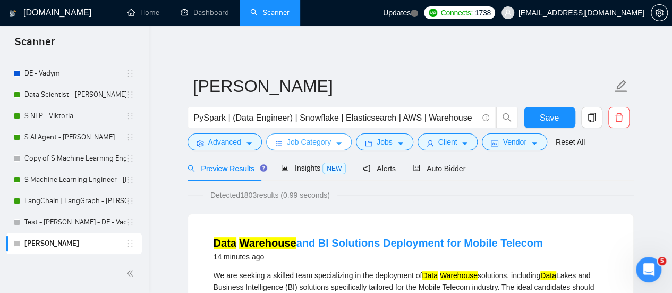
click at [337, 140] on icon "caret-down" at bounding box center [338, 143] width 7 height 7
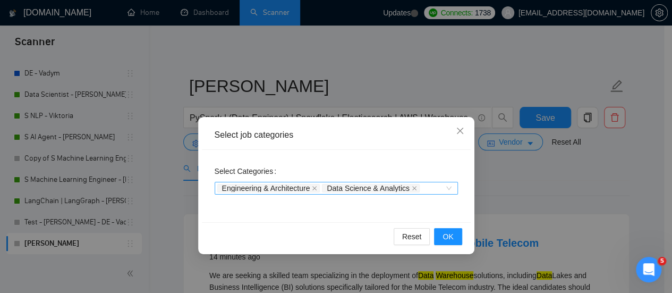
click at [284, 190] on span "Engineering & Architecture" at bounding box center [266, 187] width 88 height 7
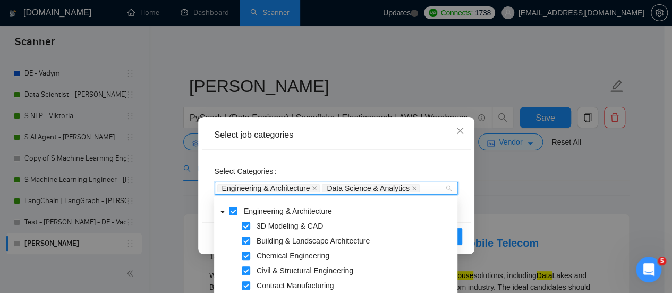
scroll to position [17, 0]
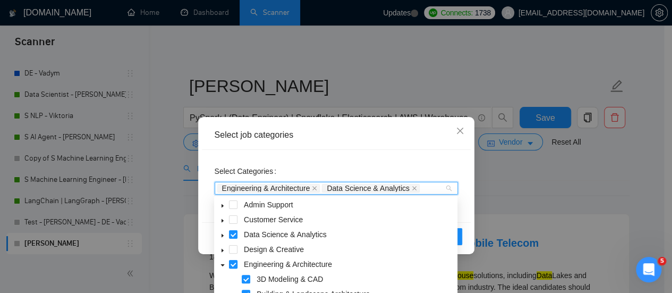
click at [229, 265] on span at bounding box center [233, 264] width 8 height 8
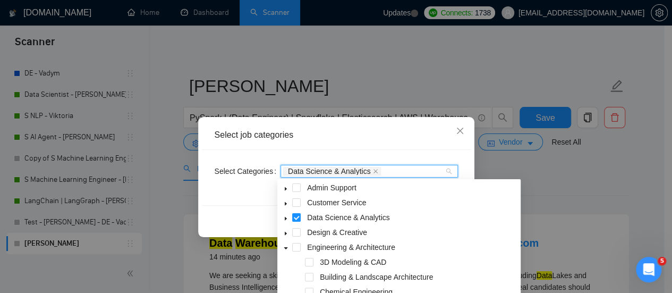
click at [286, 218] on icon "caret-down" at bounding box center [286, 219] width 2 height 4
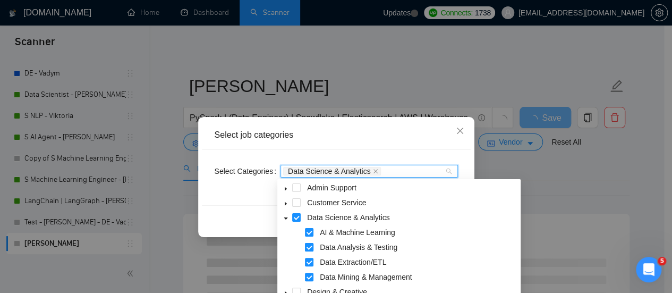
click at [308, 246] on span at bounding box center [309, 247] width 8 height 8
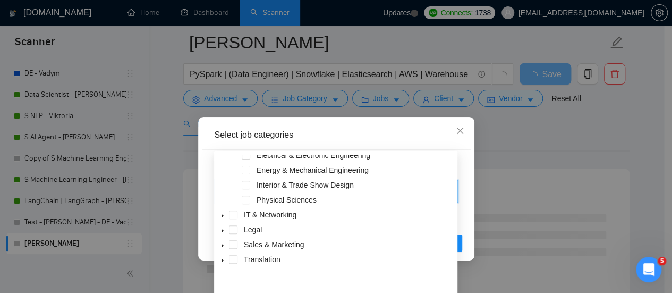
scroll to position [236, 0]
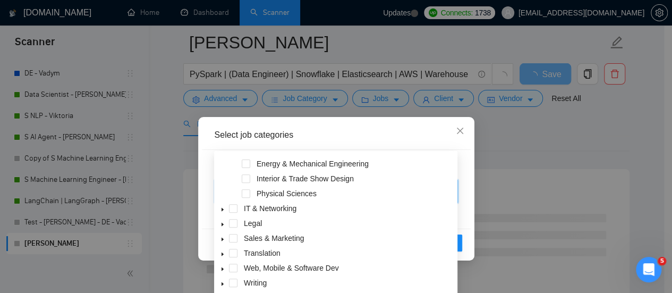
click at [463, 245] on div "Reset OK" at bounding box center [336, 242] width 269 height 28
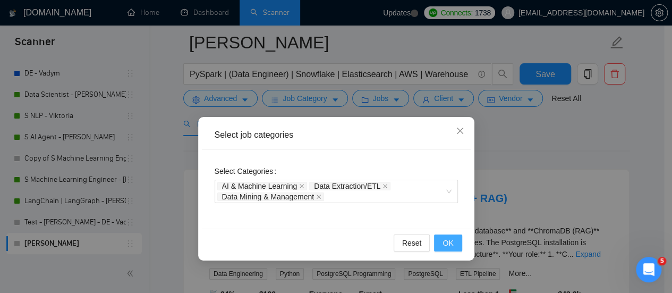
click at [454, 242] on button "OK" at bounding box center [448, 242] width 28 height 17
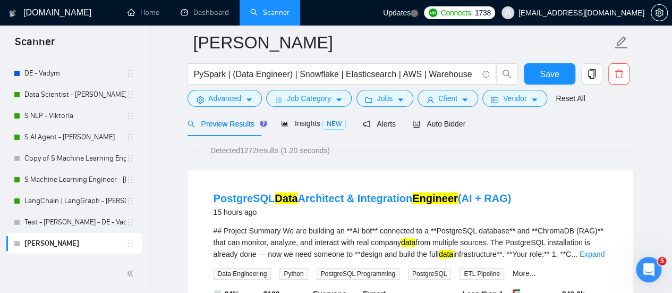
click at [308, 109] on form "[PERSON_NAME] PySpark | (Data Engineer) | Snowflake | Elasticsearch | AWS | War…" at bounding box center [410, 68] width 446 height 87
drag, startPoint x: 302, startPoint y: 124, endPoint x: 317, endPoint y: 132, distance: 17.1
click at [302, 124] on span "Insights NEW" at bounding box center [313, 123] width 65 height 8
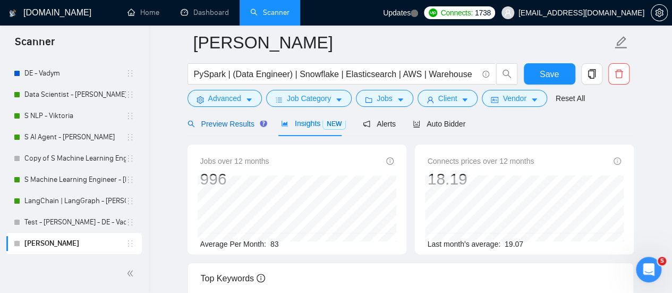
click at [234, 124] on span "Preview Results" at bounding box center [225, 124] width 76 height 8
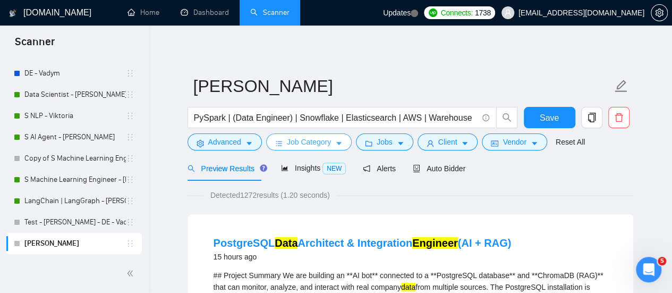
click at [335, 143] on icon "caret-down" at bounding box center [338, 143] width 7 height 7
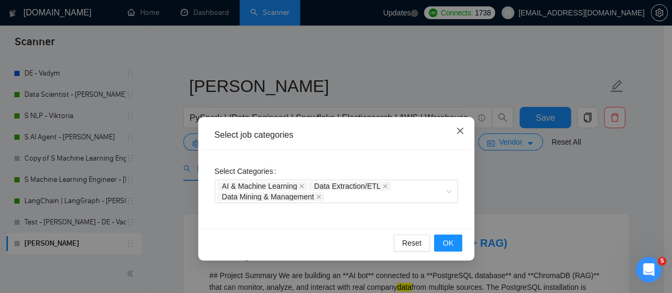
click at [458, 129] on icon "close" at bounding box center [459, 130] width 6 height 6
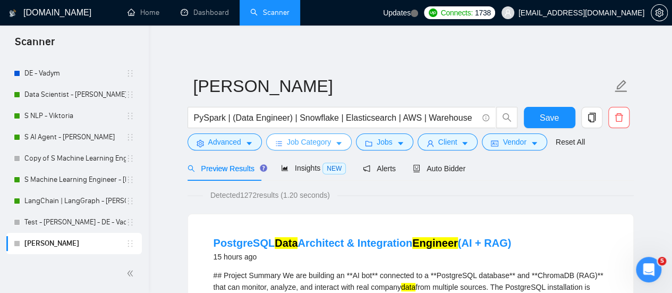
click at [319, 141] on span "Job Category" at bounding box center [309, 142] width 44 height 12
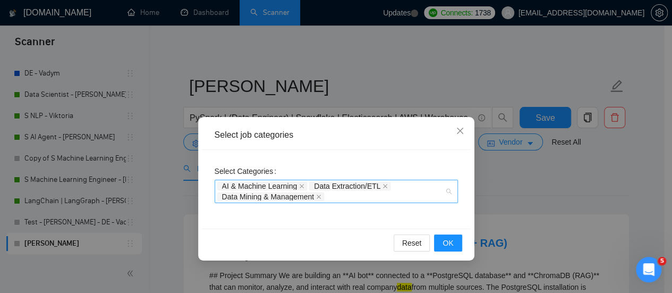
click at [264, 184] on span "AI & Machine Learning" at bounding box center [259, 185] width 75 height 7
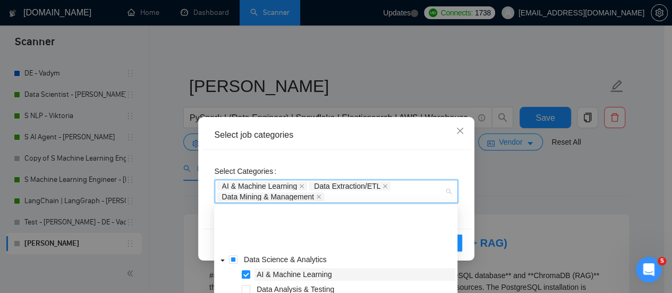
scroll to position [53, 0]
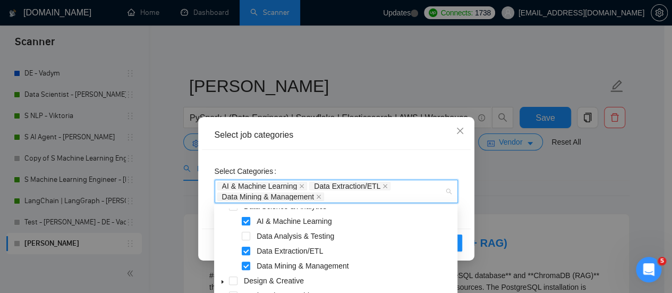
click at [246, 220] on span at bounding box center [246, 221] width 8 height 8
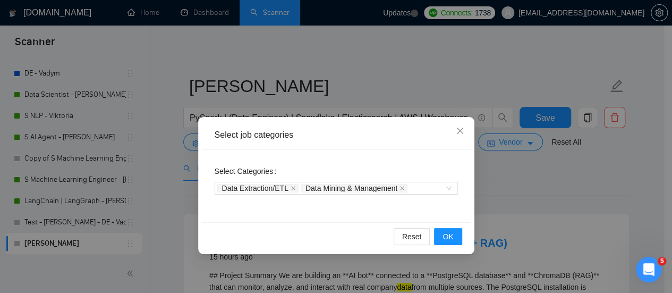
click at [413, 152] on div "Select Categories Data Extraction/ETL Data Mining & Management" at bounding box center [336, 186] width 269 height 72
click at [439, 240] on button "OK" at bounding box center [448, 236] width 28 height 17
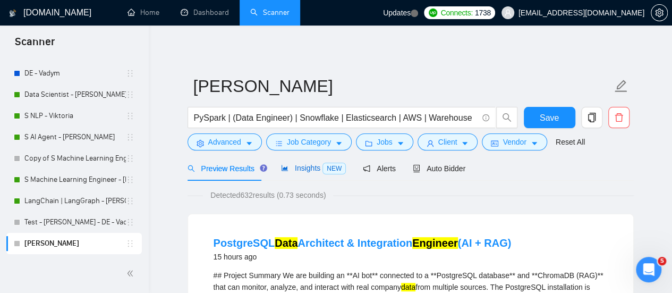
drag, startPoint x: 308, startPoint y: 166, endPoint x: 299, endPoint y: 173, distance: 11.4
click at [308, 166] on span "Insights NEW" at bounding box center [313, 168] width 65 height 8
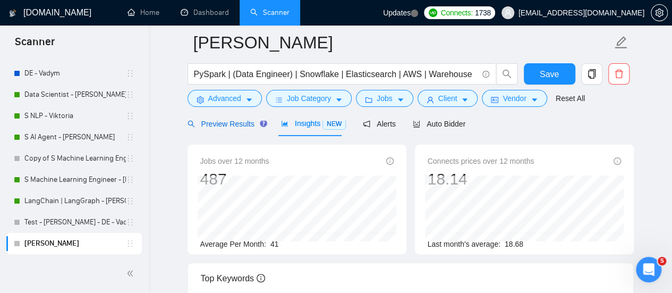
click at [237, 122] on span "Preview Results" at bounding box center [225, 124] width 76 height 8
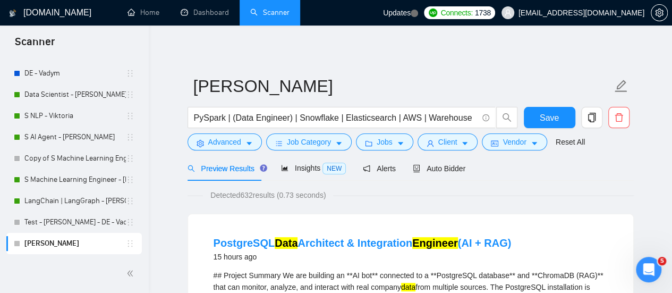
click at [553, 110] on button "Save" at bounding box center [550, 117] width 52 height 21
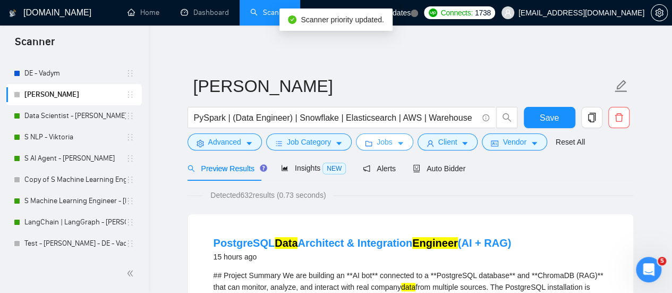
click at [398, 142] on icon "caret-down" at bounding box center [400, 143] width 5 height 3
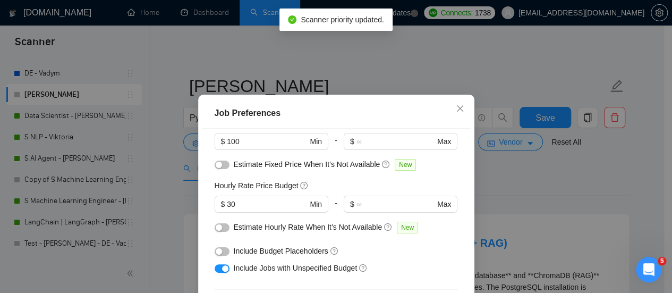
scroll to position [106, 0]
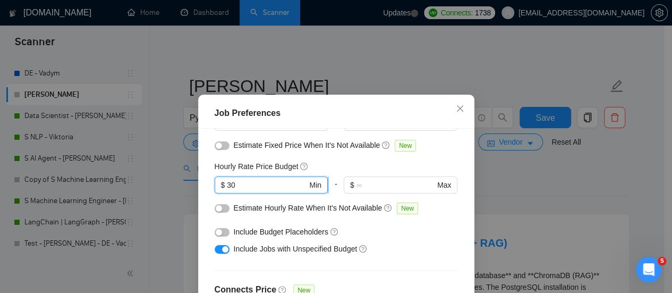
click at [265, 188] on input "30" at bounding box center [267, 185] width 80 height 12
click at [513, 93] on div "Job Preferences Budget Project Type All Fixed Price Hourly Rate Fixed Price Bud…" at bounding box center [336, 146] width 672 height 293
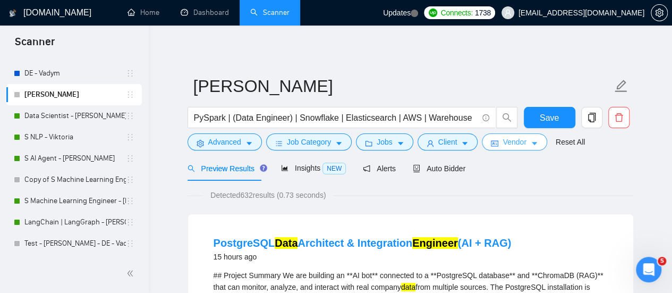
click at [509, 142] on span "Vendor" at bounding box center [513, 142] width 23 height 12
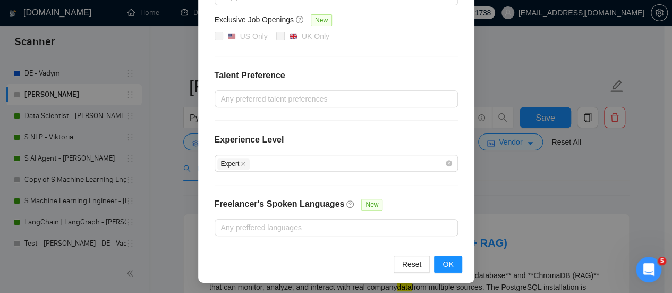
click at [509, 108] on div "Vendor Preferences Freelancer Location Any preffered locations Exclusive Job Op…" at bounding box center [336, 146] width 672 height 293
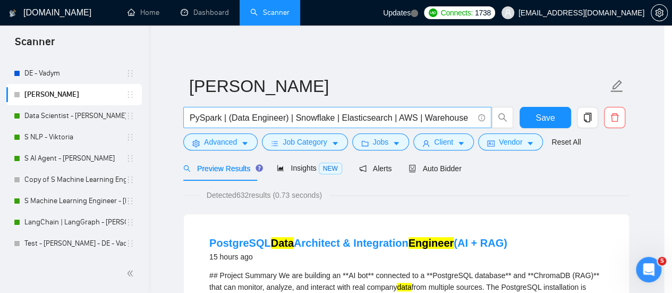
scroll to position [143, 0]
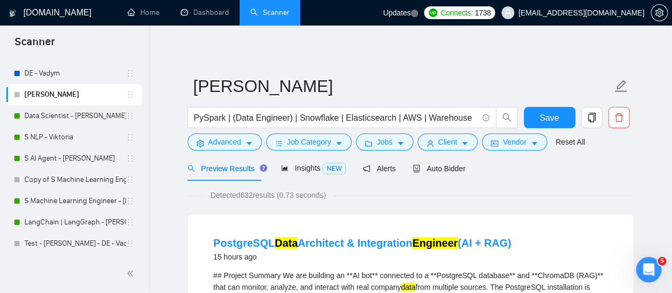
click at [631, 155] on form "[PERSON_NAME] PySpark | (Data Engineer) | Snowflake | Elasticsearch | AWS | War…" at bounding box center [410, 112] width 446 height 87
click at [609, 157] on div "Preview Results Insights NEW Alerts Auto Bidder" at bounding box center [410, 168] width 446 height 25
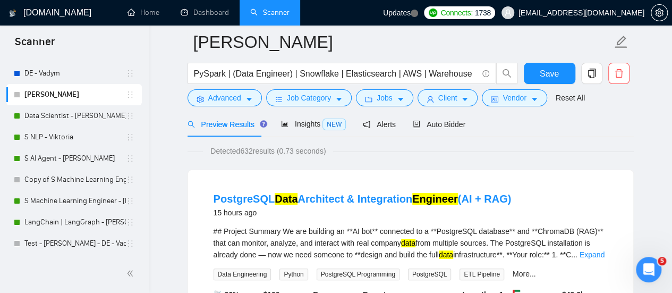
scroll to position [0, 0]
